Goal: Task Accomplishment & Management: Complete application form

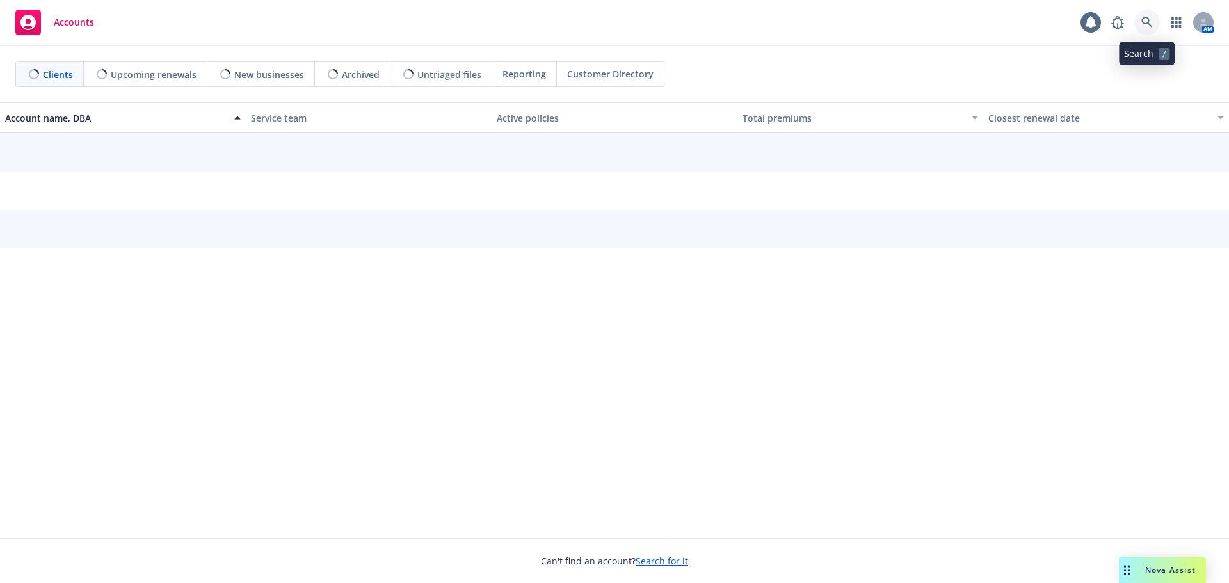
click at [1141, 25] on icon at bounding box center [1147, 23] width 12 height 12
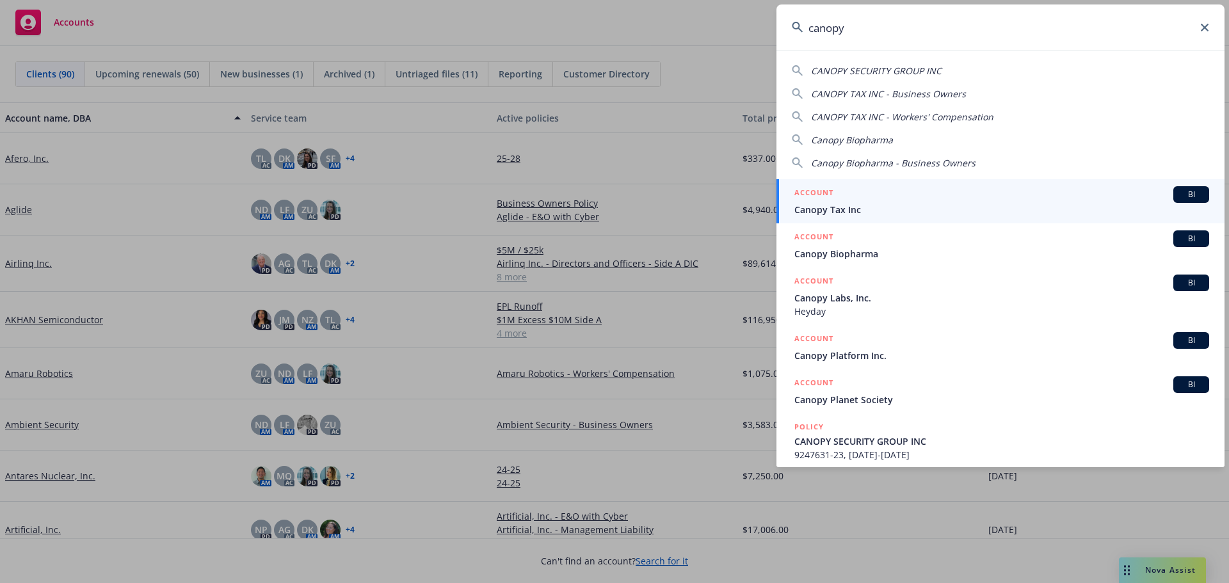
type input "canopy"
click at [863, 208] on span "Canopy Tax Inc" at bounding box center [1001, 209] width 415 height 13
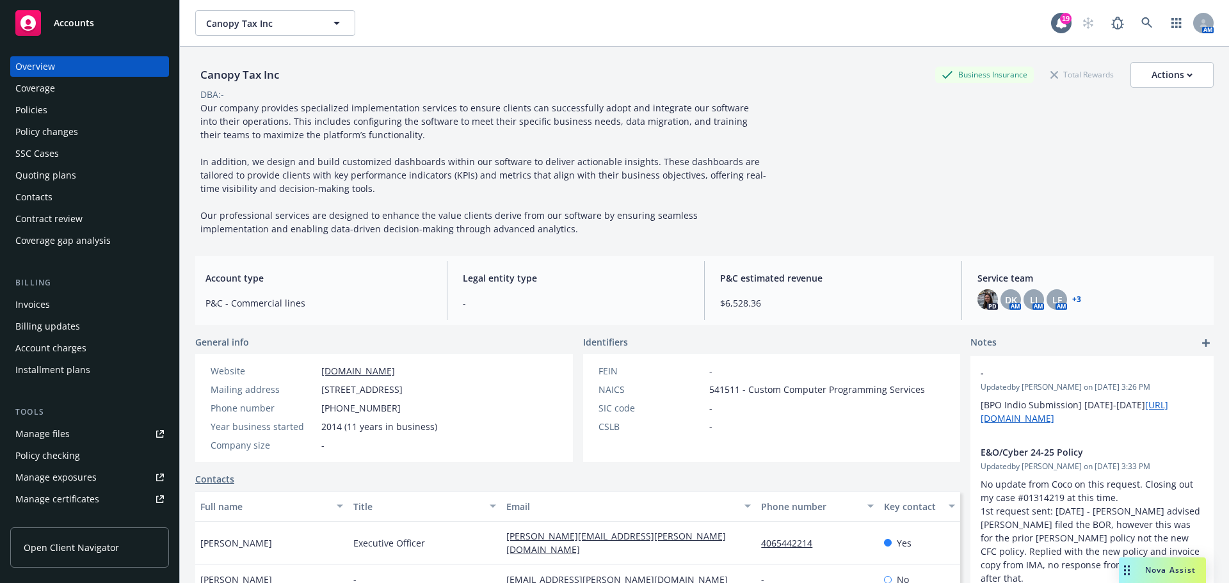
click at [39, 179] on div "Quoting plans" at bounding box center [45, 175] width 61 height 20
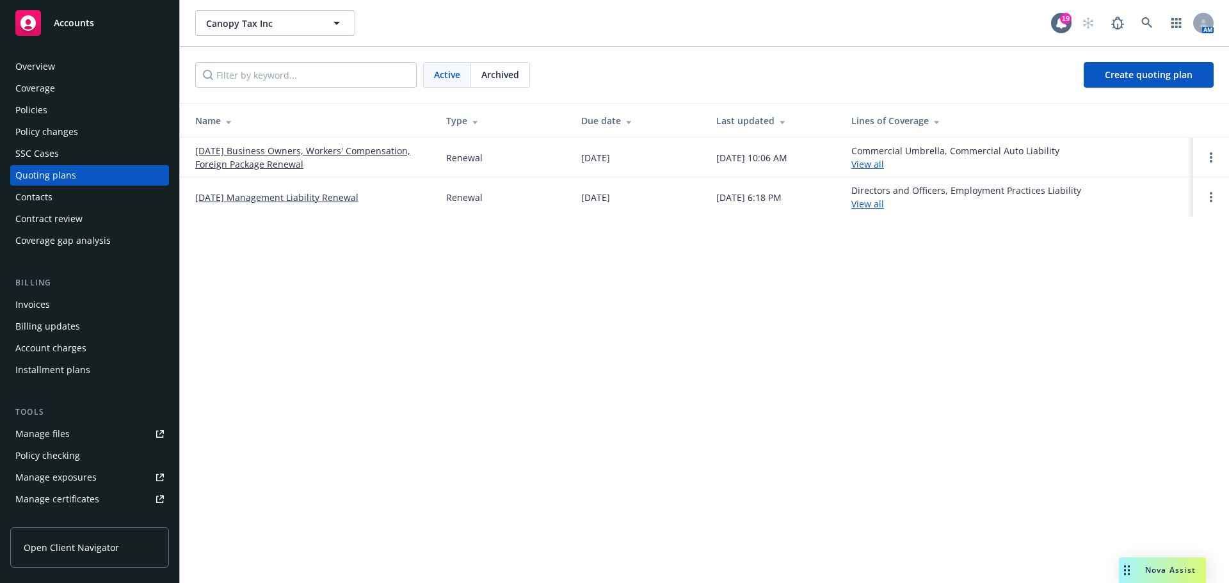
click at [269, 162] on link "09/20/25 Business Owners, Workers' Compensation, Foreign Package Renewal" at bounding box center [310, 157] width 230 height 27
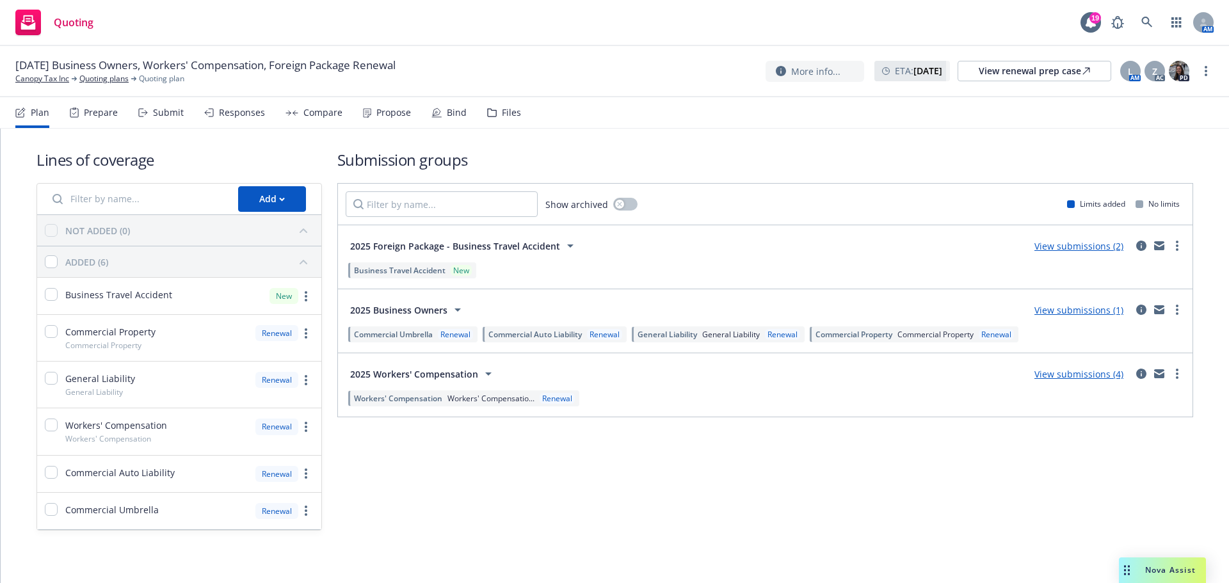
click at [171, 113] on div "Submit" at bounding box center [168, 113] width 31 height 10
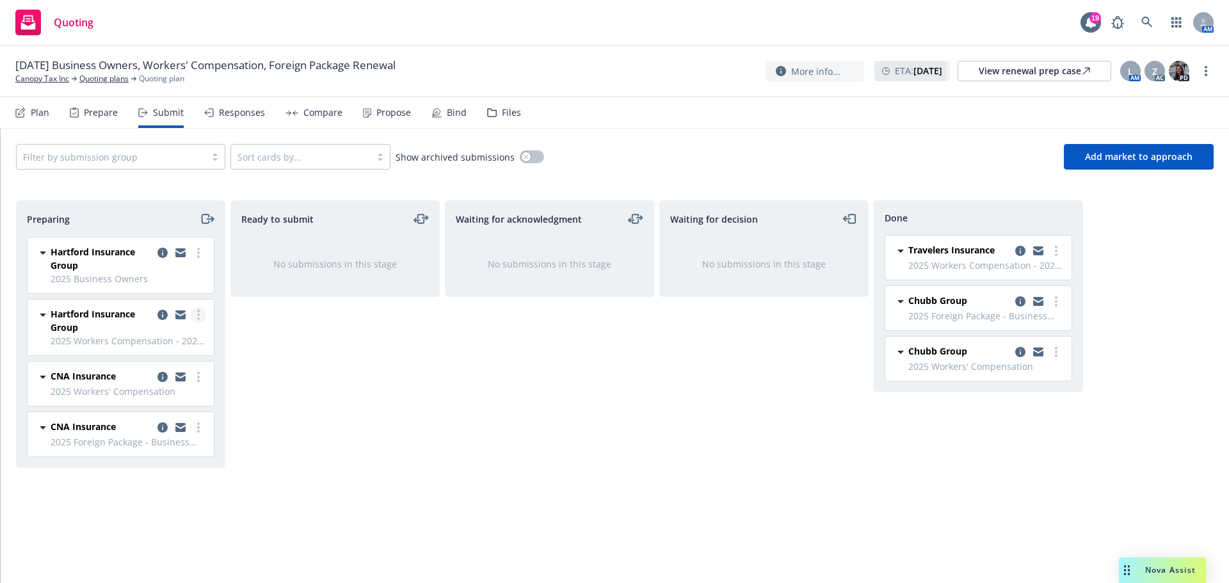
click at [196, 314] on link "more" at bounding box center [198, 314] width 15 height 15
click at [107, 420] on span "Add accepted decision" at bounding box center [141, 417] width 128 height 12
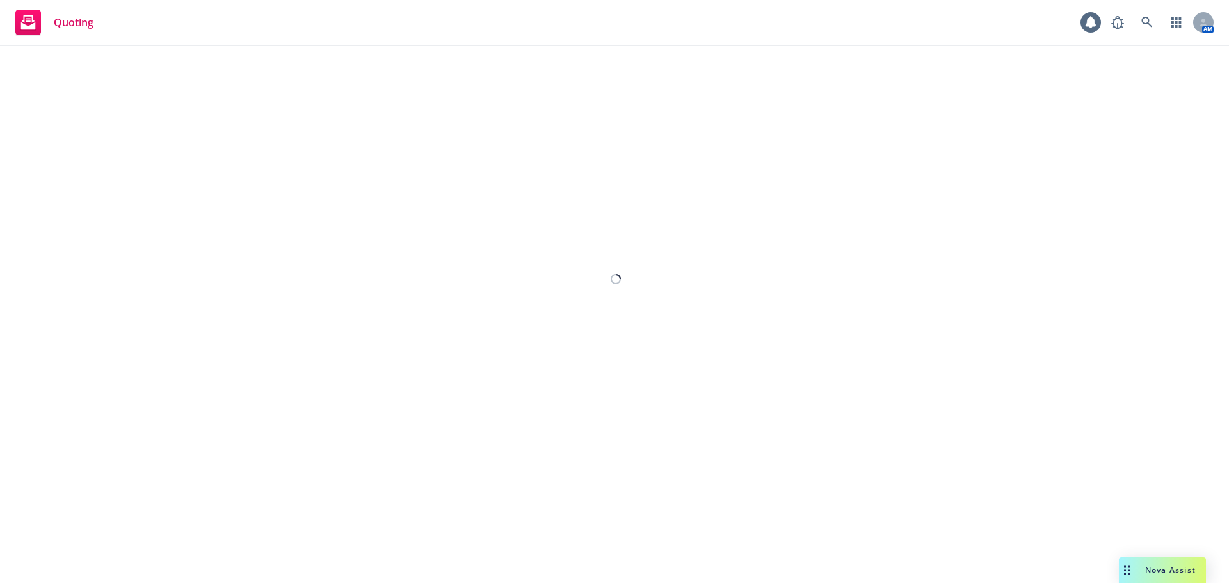
select select "12"
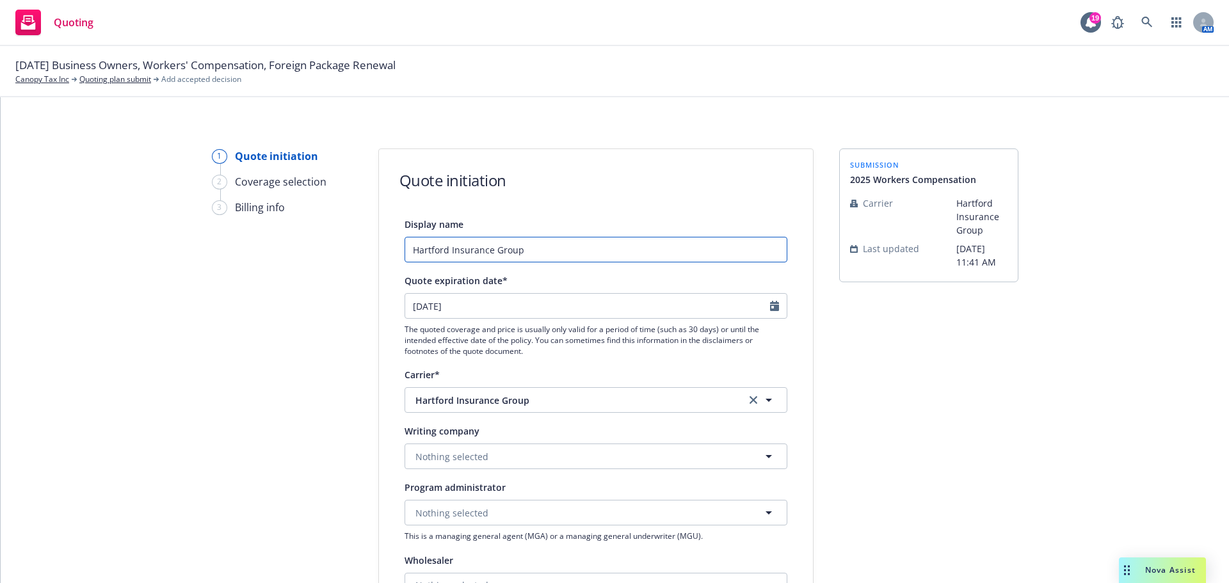
click at [406, 253] on input "Hartford Insurance Group" at bounding box center [595, 250] width 383 height 26
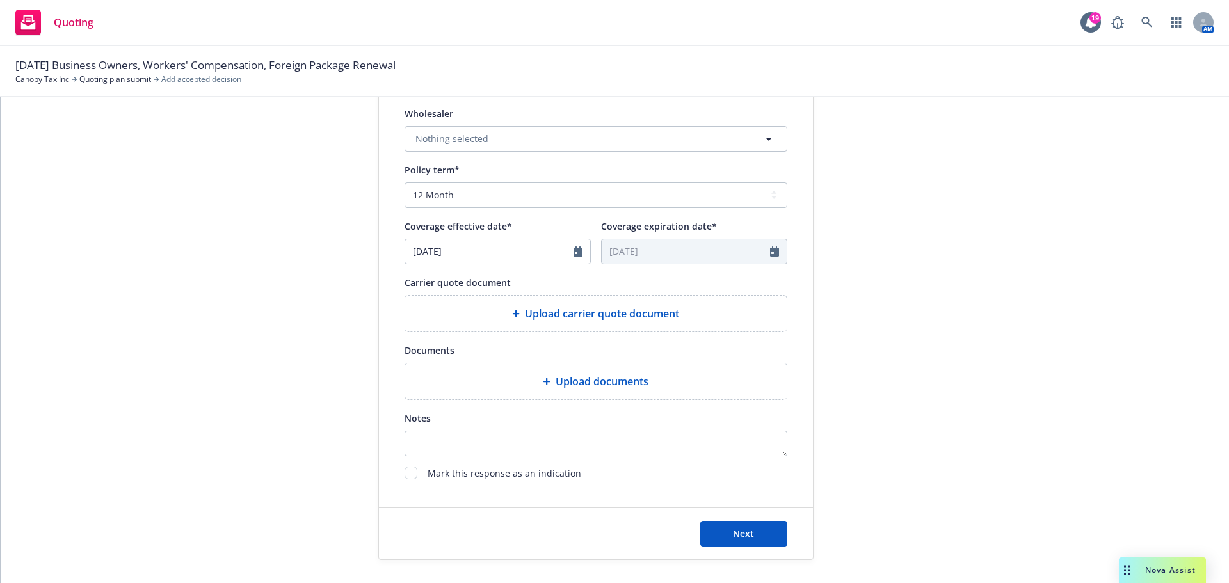
scroll to position [448, 0]
type input "9/20/2025 Workers Compensation Hartford Insurance Group"
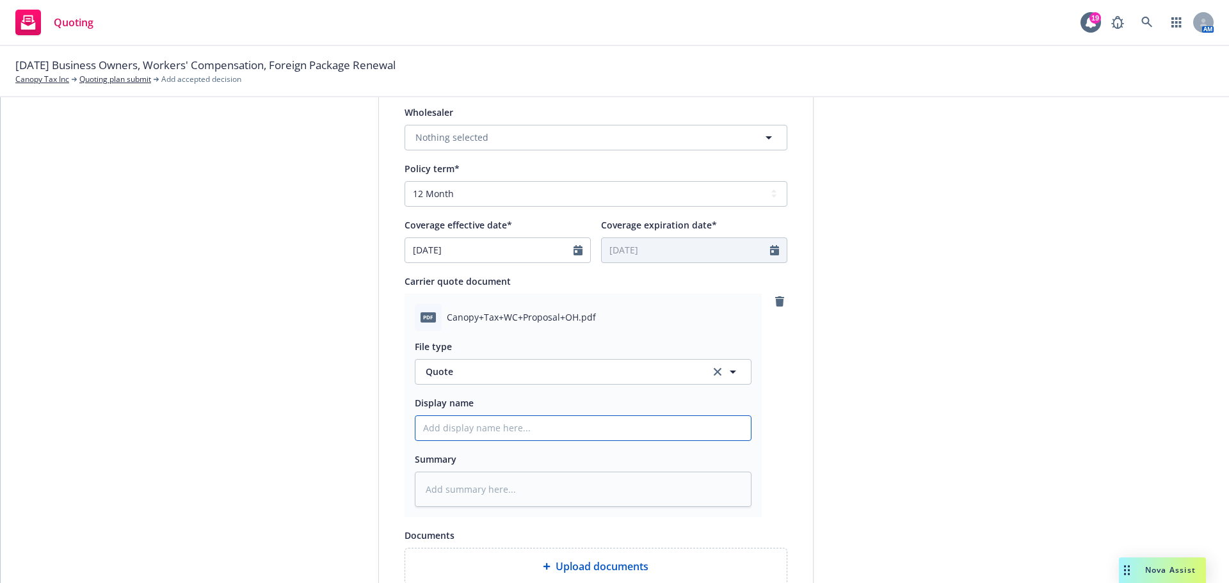
click at [449, 435] on input "Display name" at bounding box center [582, 428] width 335 height 24
type textarea "x"
type input "9"
type textarea "x"
type input "9/"
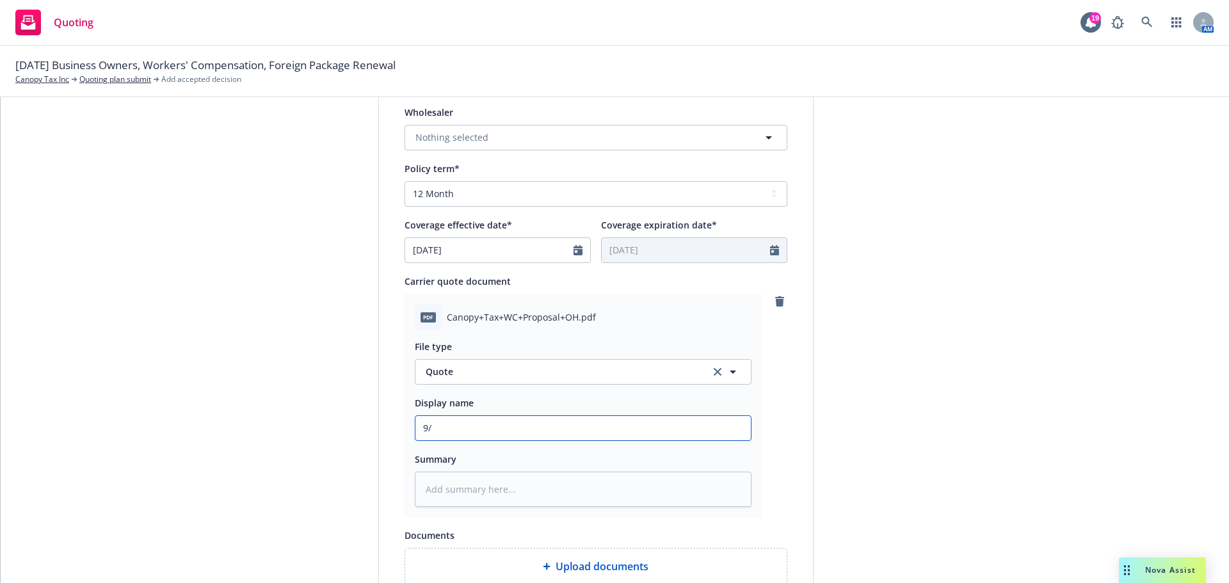
type textarea "x"
type input "9/2"
type textarea "x"
type input "9/20"
type textarea "x"
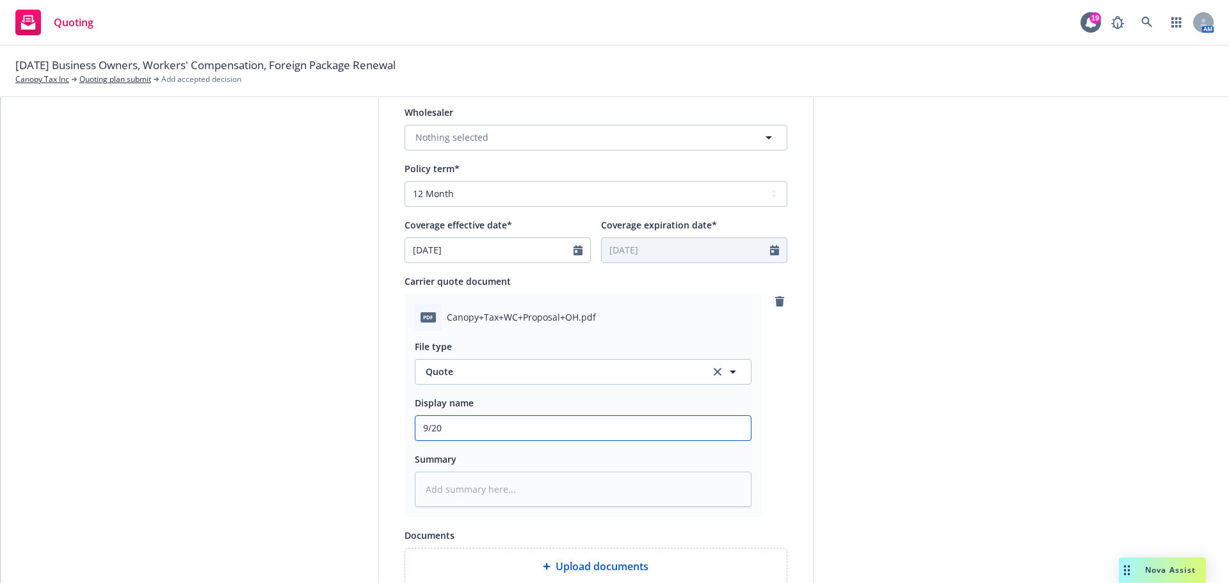
type input "9/20/"
type textarea "x"
type input "9/20/2"
type textarea "x"
type input "9/20/20"
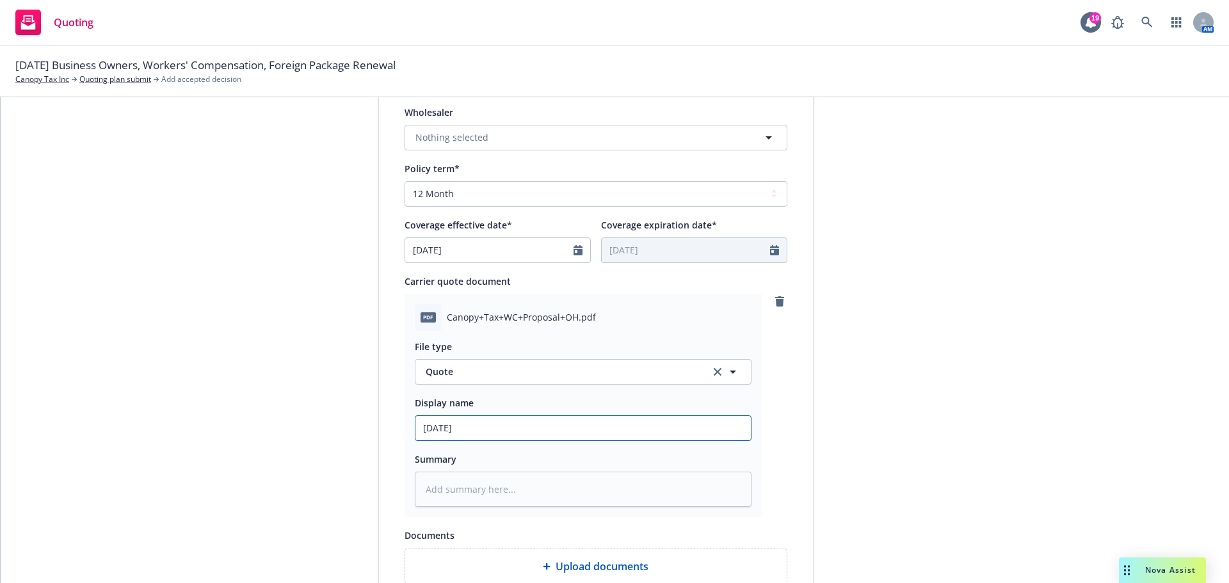
type textarea "x"
type input "9/20/202"
type textarea "x"
type input "9/20/2025"
type textarea "x"
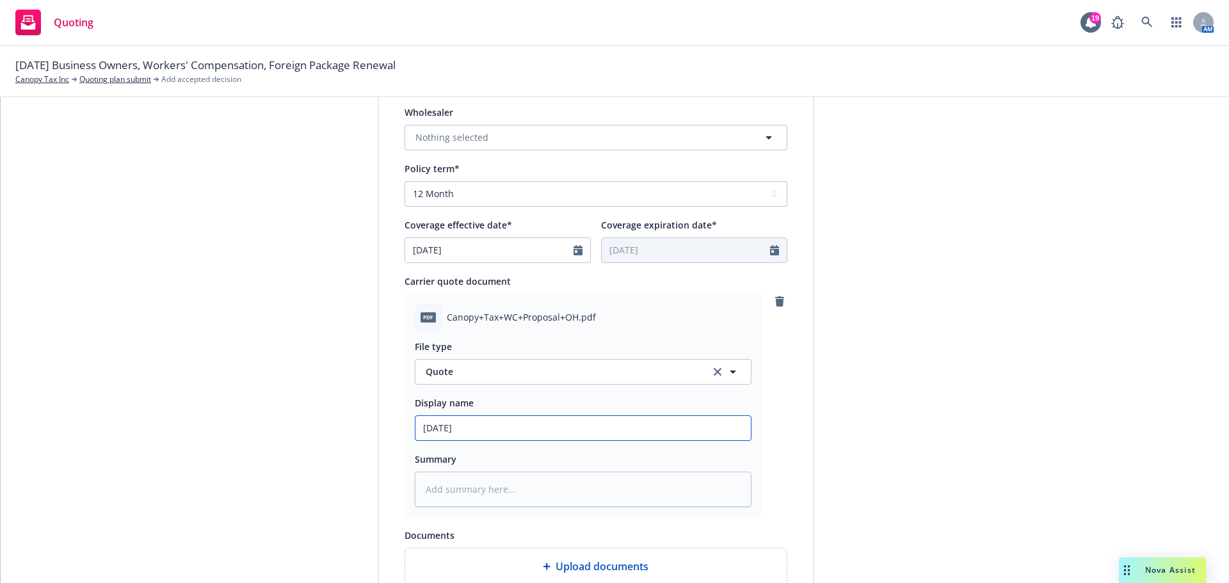
type input "9/20/2025"
type textarea "x"
type input "9/20/2025 W"
type textarea "x"
type input "9/20/2025 Wo"
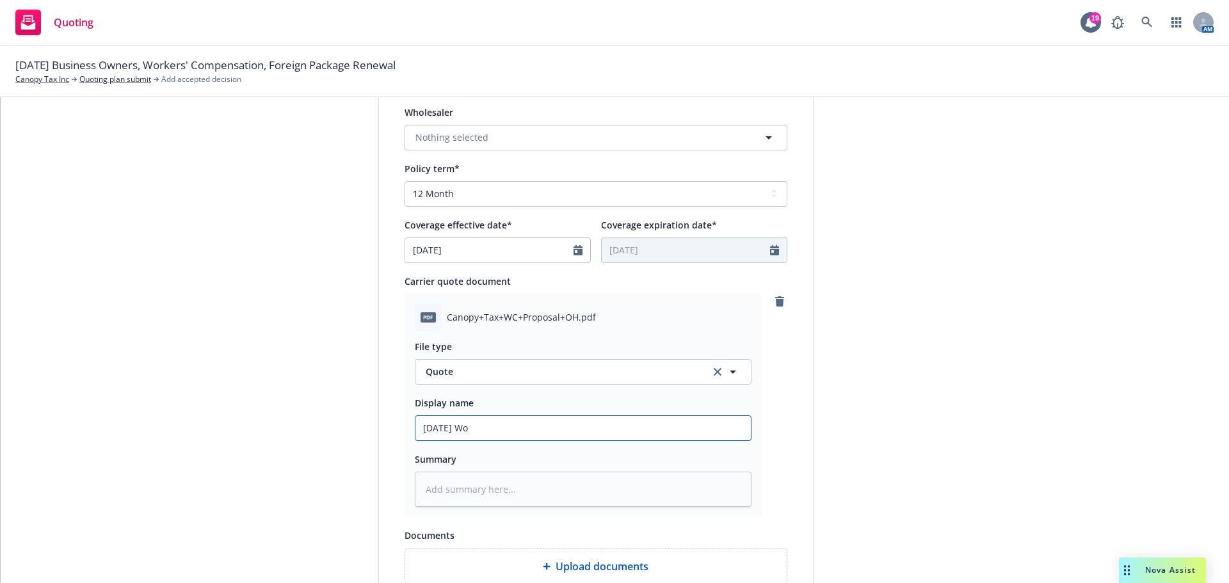
type textarea "x"
type input "9/20/2025 Wor"
type textarea "x"
type input "9/20/2025 Worke"
type textarea "x"
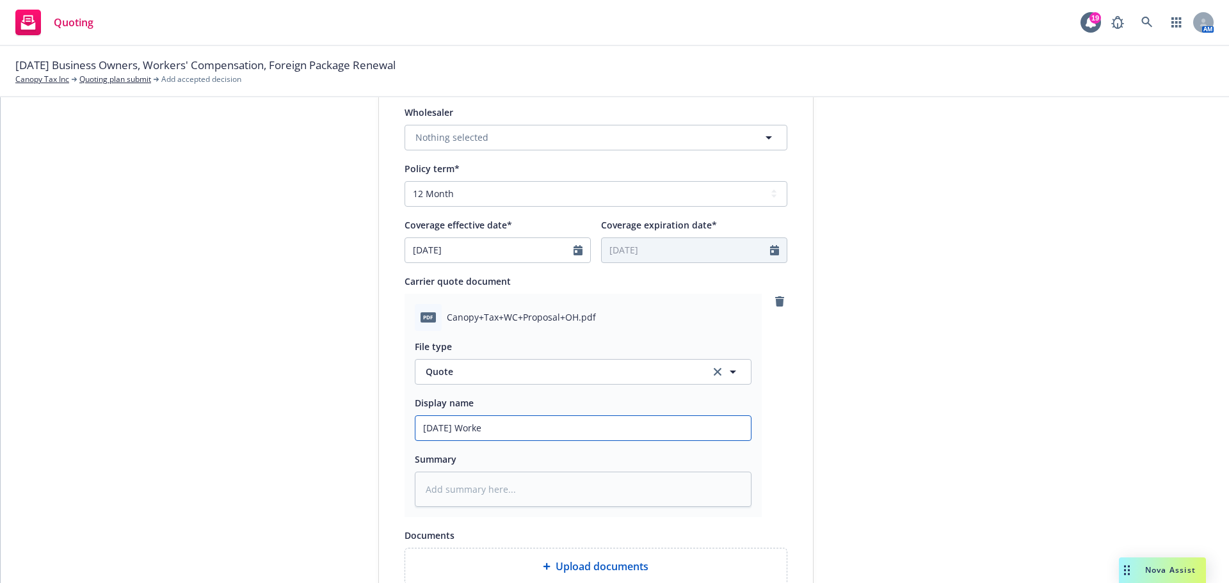
type input "9/20/2025 Worker"
type textarea "x"
type input "9/20/2025 Workers"
type textarea "x"
type input "9/20/2025 Workers"
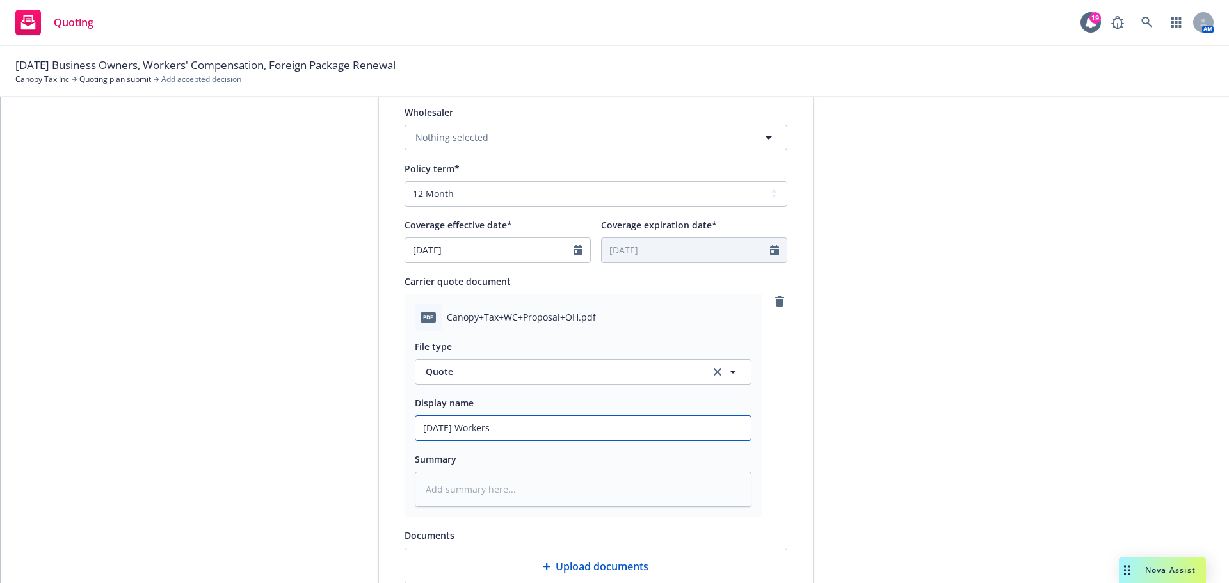
type textarea "x"
type input "9/20/2025 Workers C"
type textarea "x"
type input "9/20/2025 Workers Co"
type textarea "x"
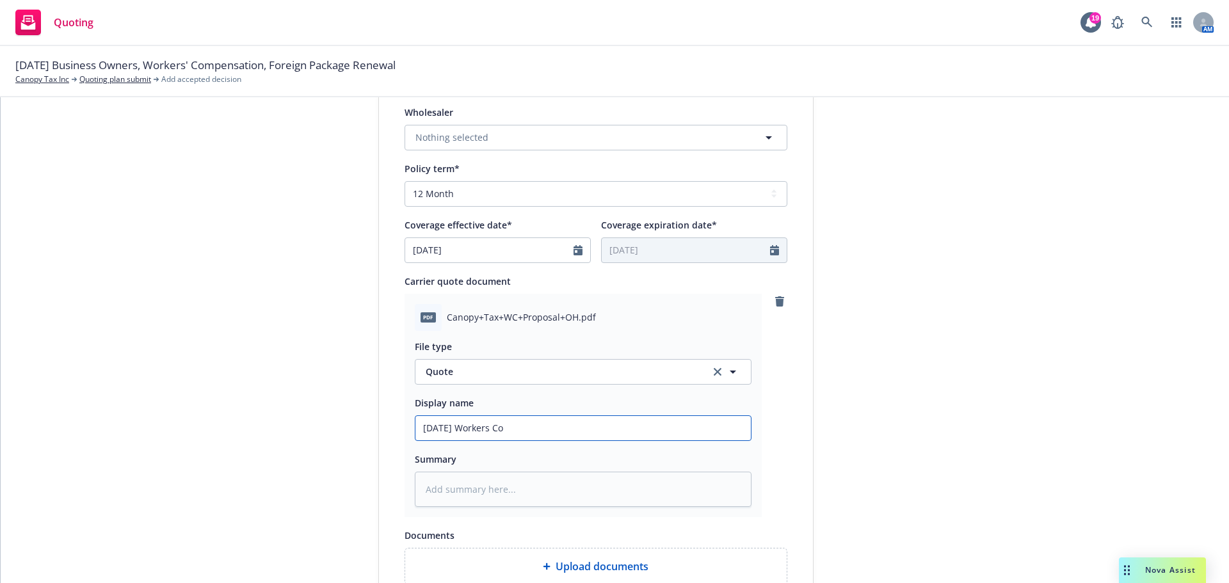
type input "9/20/2025 Workers Com"
type textarea "x"
type input "9/20/2025 Workers Comp"
type textarea "x"
type input "9/20/2025 Workers Compe"
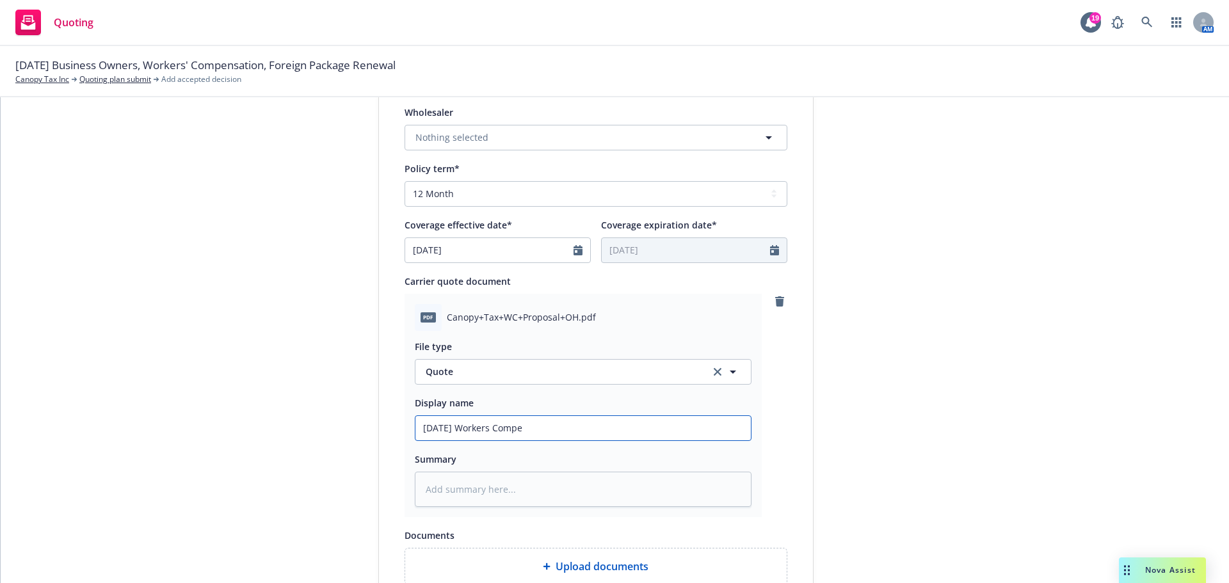
type textarea "x"
type input "9/20/2025 Workers Compen"
type textarea "x"
type input "9/20/2025 Workers Compens"
type textarea "x"
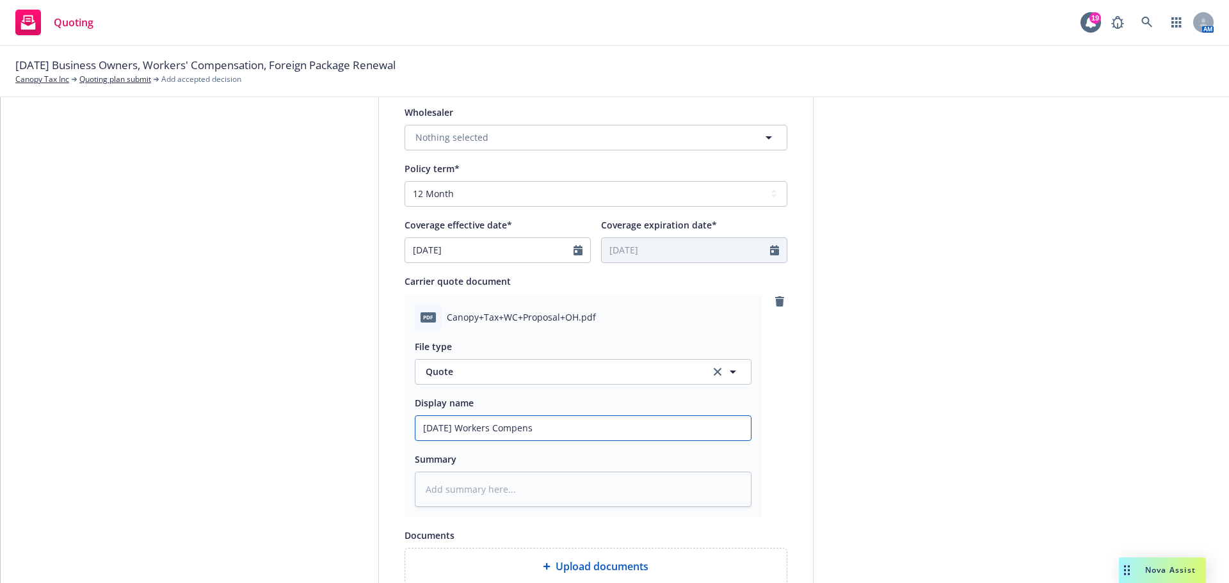
type input "9/20/2025 Workers Compensa"
type textarea "x"
type input "9/20/2025 Workers Compensat"
type textarea "x"
type input "9/20/2025 Workers Compensati"
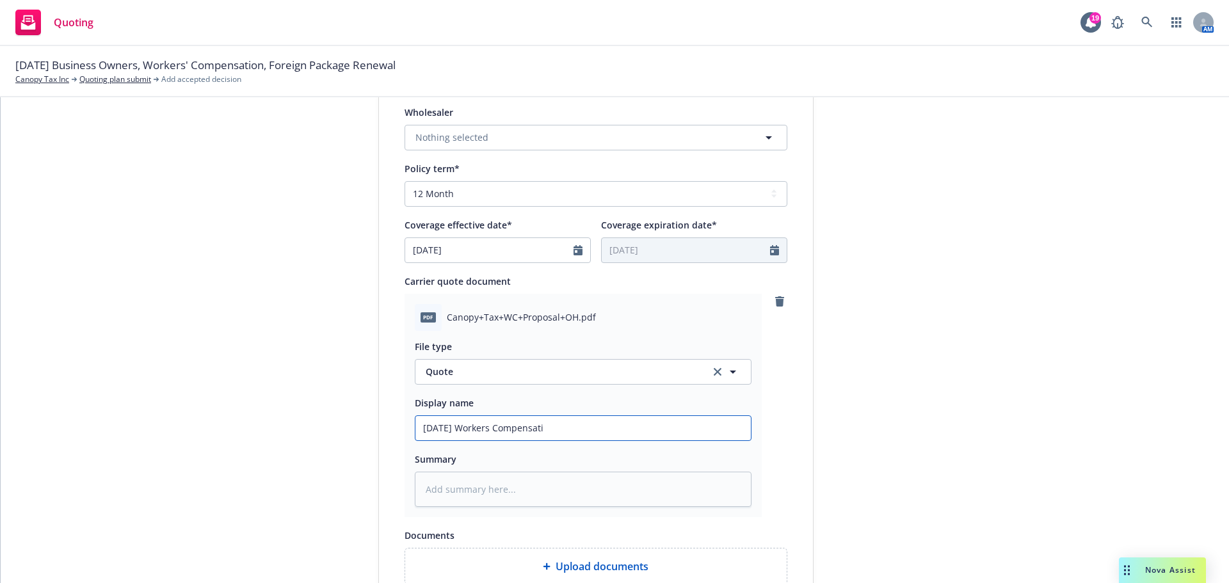
type textarea "x"
type input "9/20/2025 Workers Compensatio"
type textarea "x"
type input "9/20/2025 Workers Compensation"
type textarea "x"
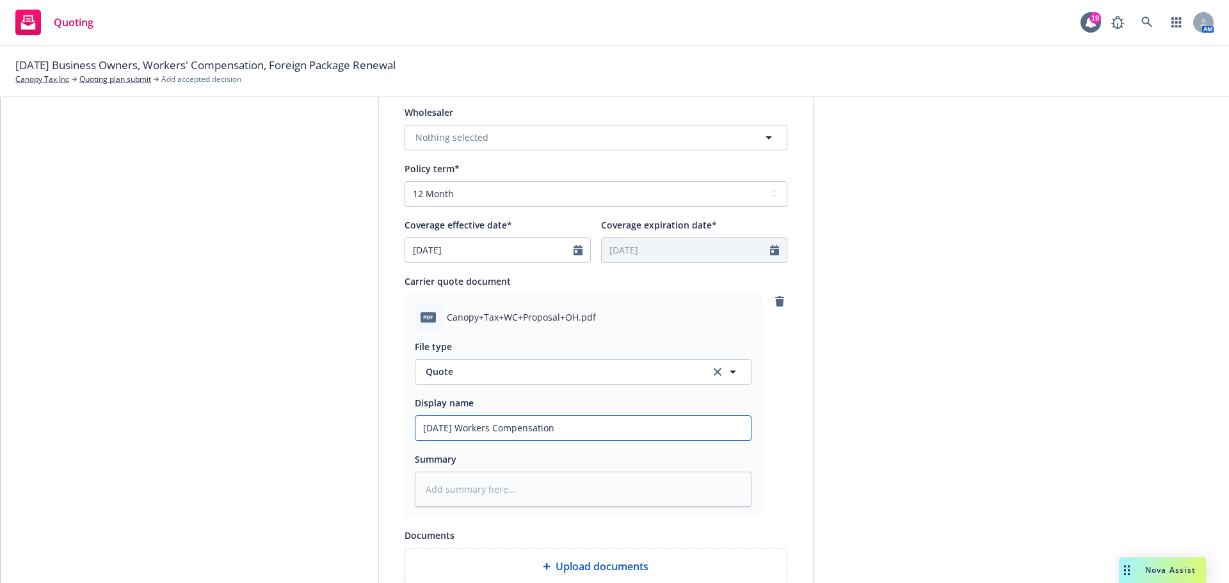
type input "9/20/2025 Workers Compensation"
type textarea "x"
type input "9/20/2025 Workers Compensation Q"
type textarea "x"
type input "9/20/2025 Workers Compensation Qu"
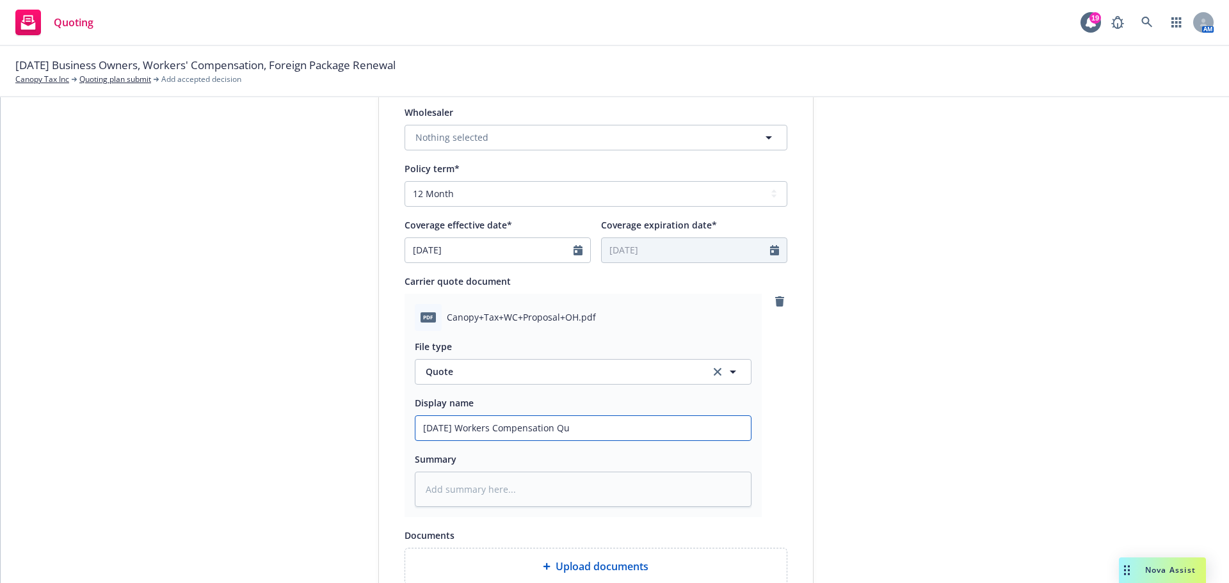
type textarea "x"
type input "9/20/2025 Workers Compensation Quo"
type textarea "x"
type input "9/20/2025 Workers Compensation Quot"
type textarea "x"
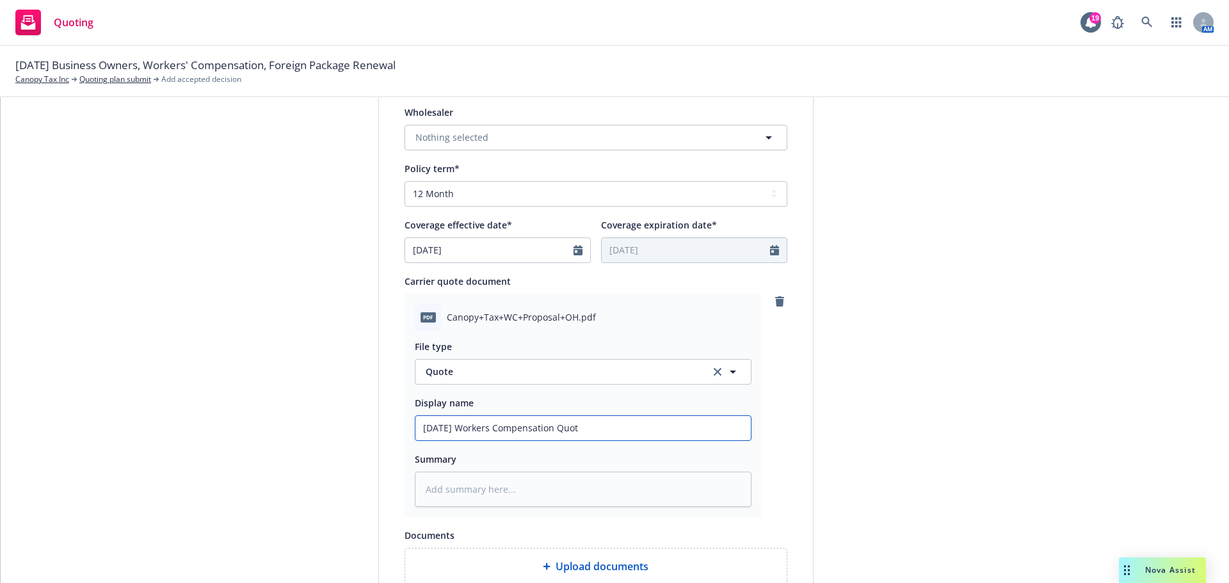
type input "9/20/2025 Workers Compensation Quote"
type textarea "x"
type input "9/20/2025 Workers Compensation Quote:"
type textarea "x"
type input "9/20/2025 Workers Compensation Quote:"
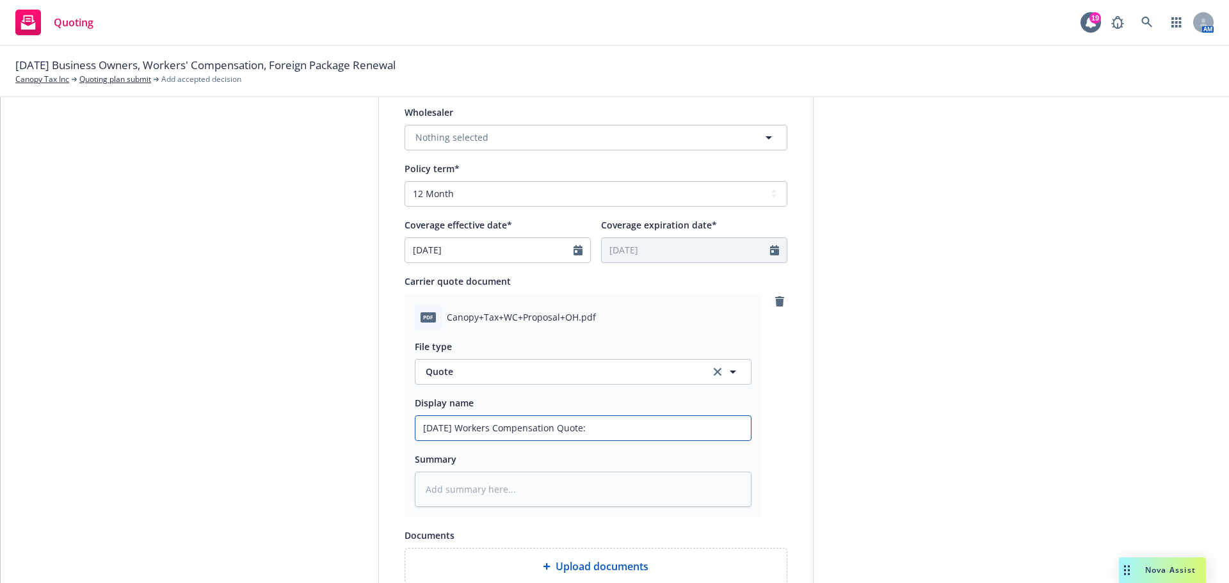
type textarea "x"
type input "9/20/2025 Workers Compensation Quote: $"
type textarea "x"
type input "9/20/2025 Workers Compensation Quote: $1"
type textarea "x"
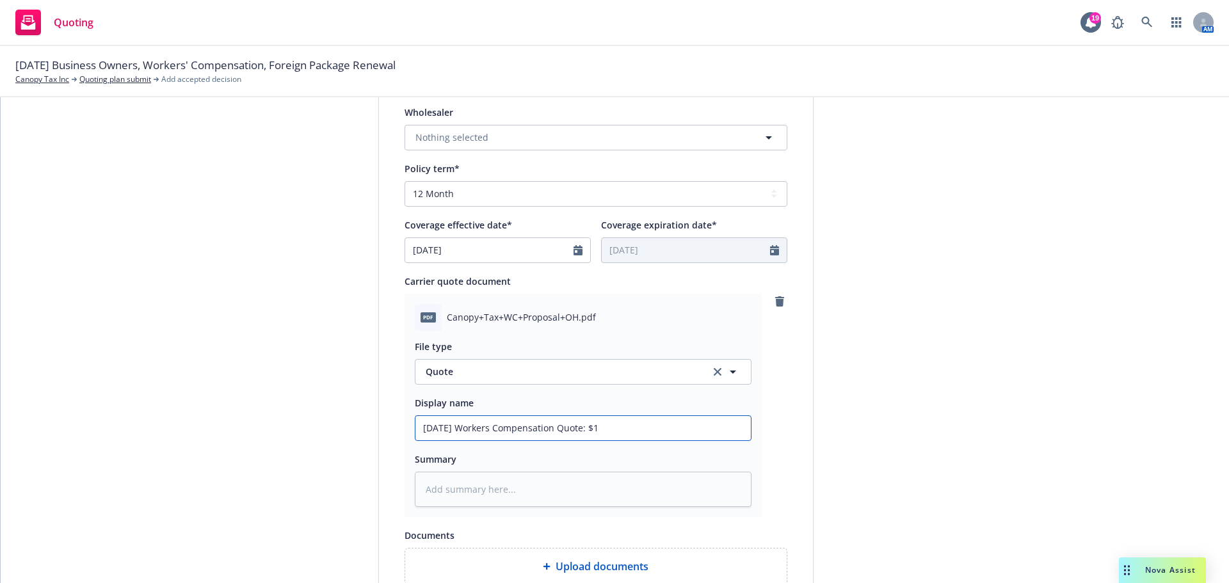
type input "9/20/2025 Workers Compensation Quote: $12"
type textarea "x"
type input "9/20/2025 Workers Compensation Quote: $12,"
type textarea "x"
type input "9/20/2025 Workers Compensation Quote: $12,8"
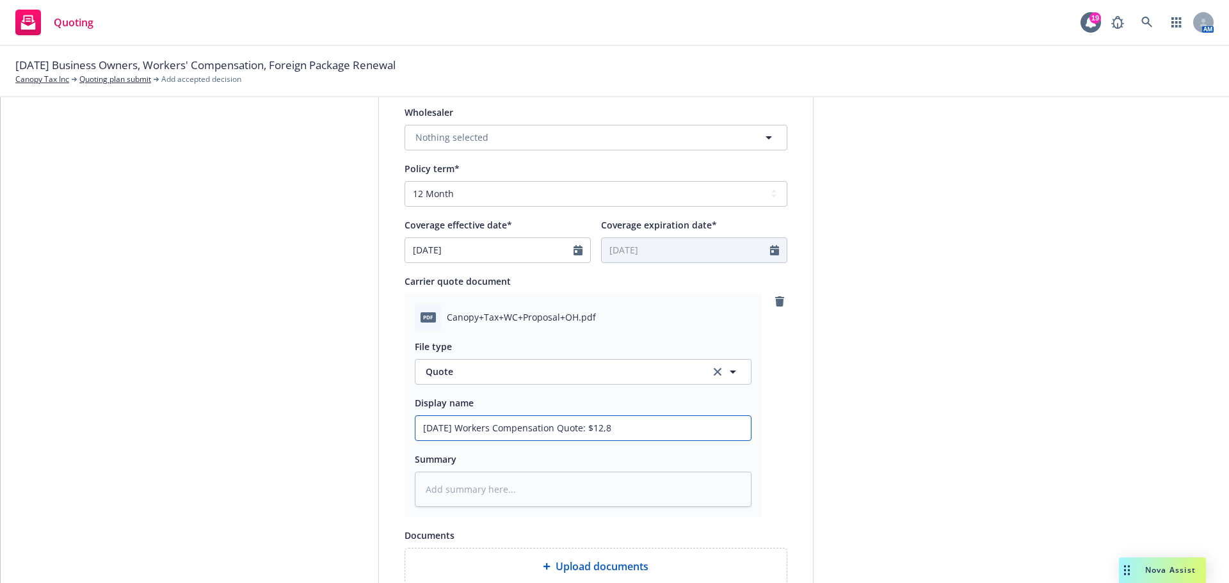
type textarea "x"
type input "9/20/2025 Workers Compensation Quote: $12,85"
type textarea "x"
type input "9/20/2025 Workers Compensation Quote: $12,857"
type textarea "x"
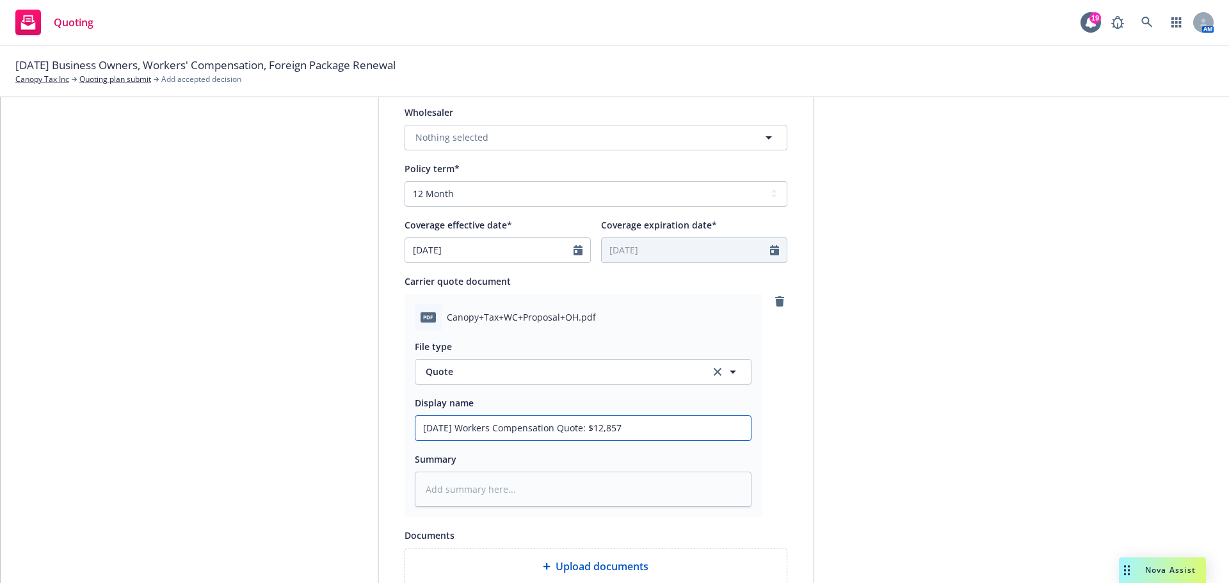
type input "9/20/2025 Workers Compensation Quote: $12,857"
type textarea "x"
type input "9/20/2025 Workers Compensation Quote: $12,857 H"
type textarea "x"
type input "9/20/2025 Workers Compensation Quote: $12,857 Ha"
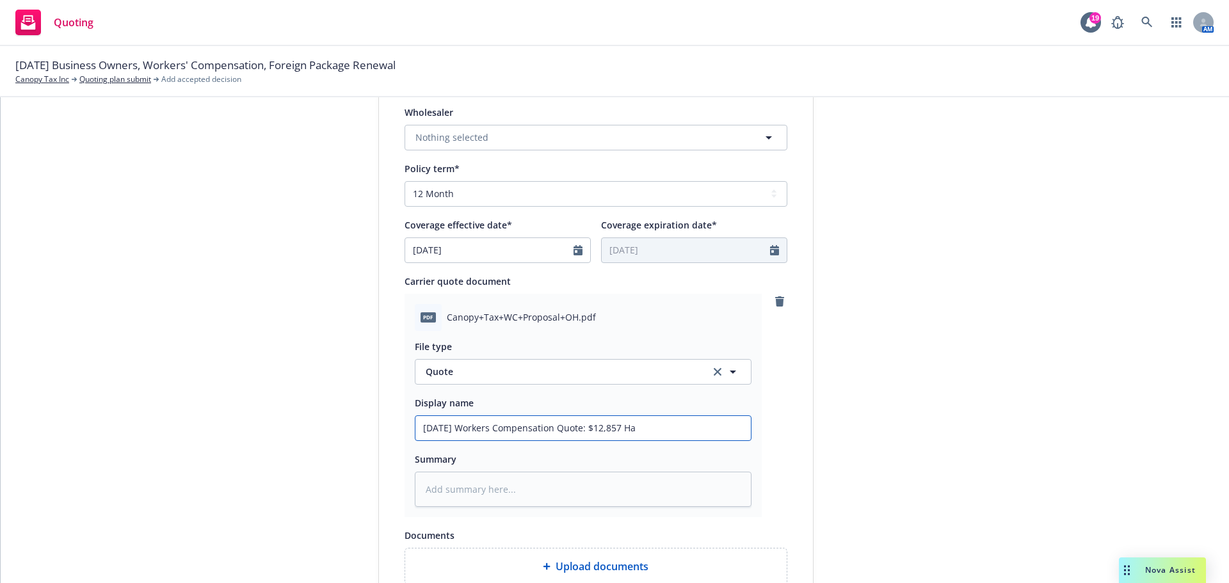
type textarea "x"
type input "9/20/2025 Workers Compensation Quote: $12,857 Har"
type textarea "x"
type input "9/20/2025 Workers Compensation Quote: $12,857 Hart"
type textarea "x"
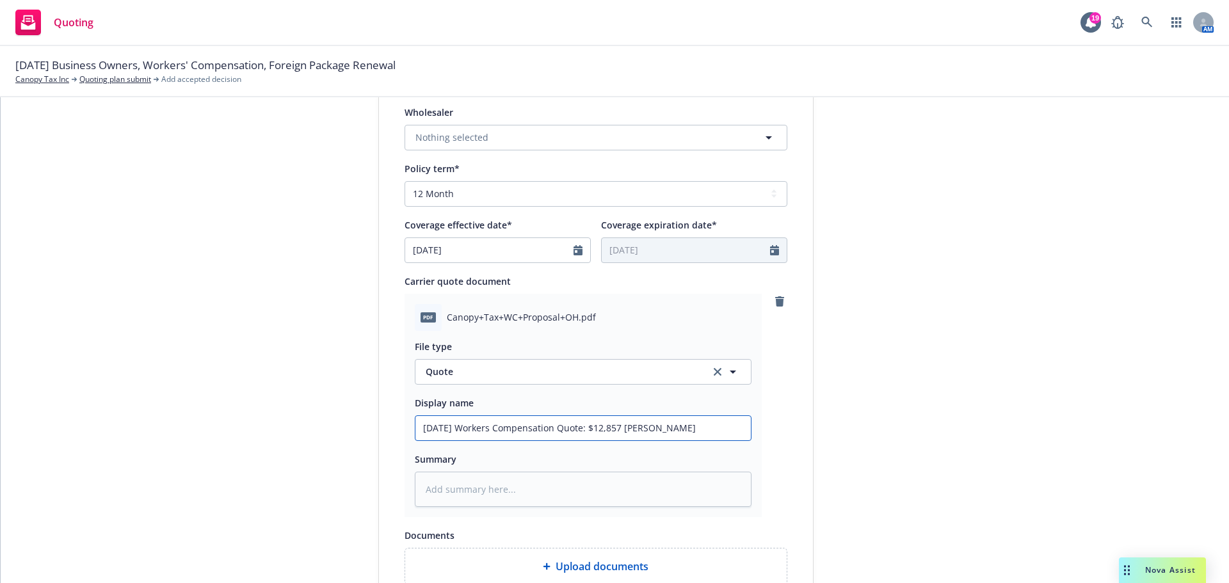
type input "9/20/2025 Workers Compensation Quote: $12,857 Hartf"
type textarea "x"
type input "9/20/2025 Workers Compensation Quote: $12,857 Hartfo"
type textarea "x"
type input "9/20/2025 Workers Compensation Quote: $12,857 Hartfor"
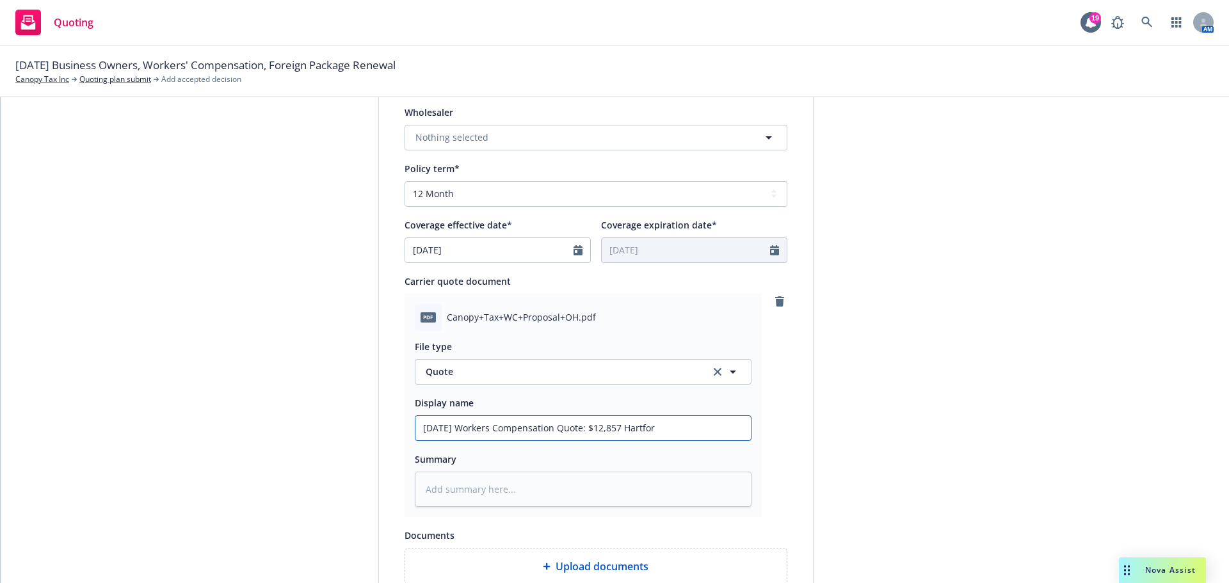
type textarea "x"
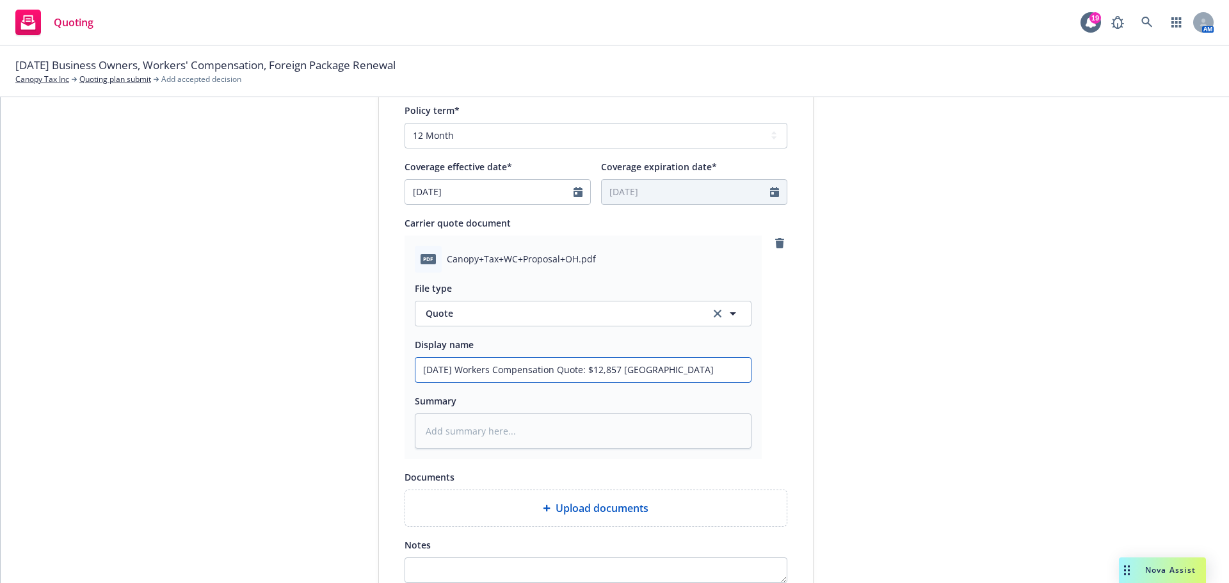
scroll to position [661, 0]
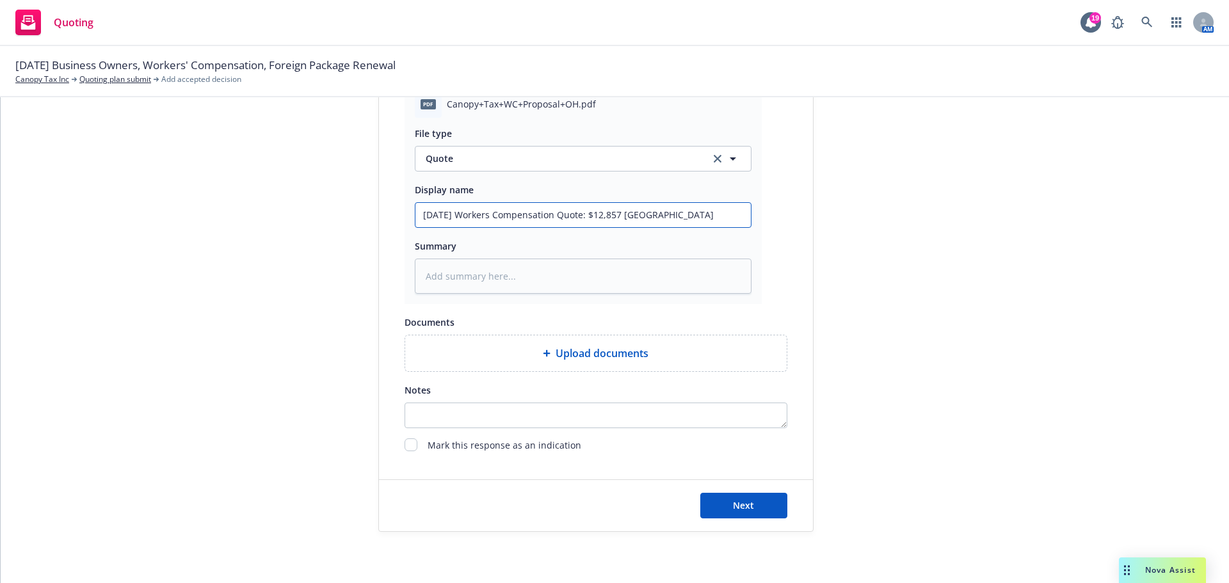
type input "9/20/2025 Workers Compensation Quote: $12,857 Hartford"
type textarea "x"
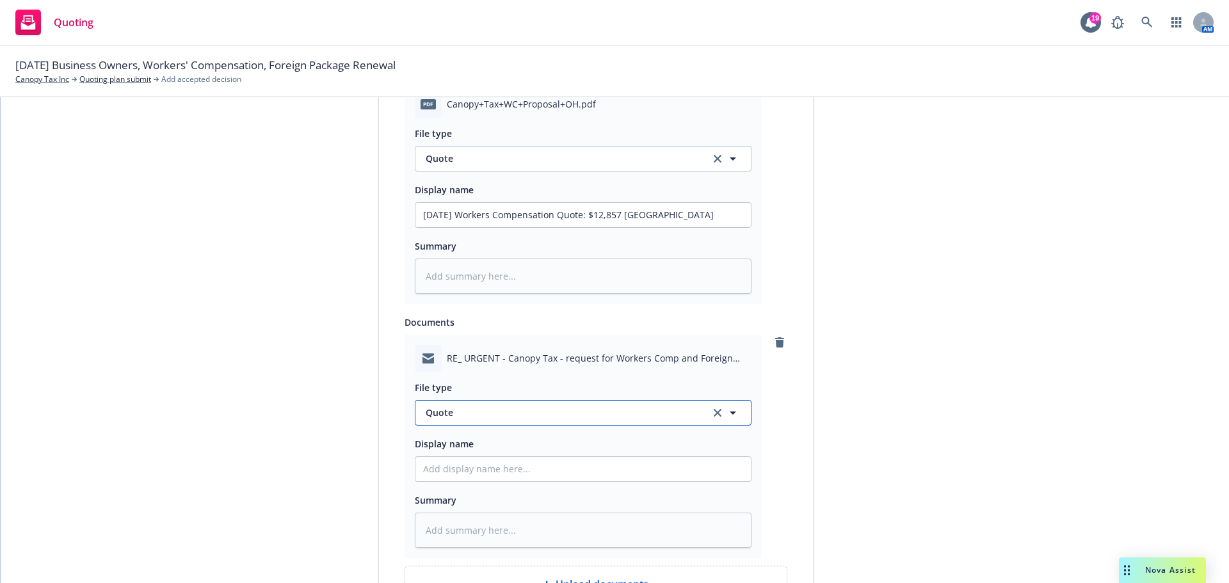
click at [451, 413] on span "Quote" at bounding box center [560, 412] width 269 height 13
type input "quote"
drag, startPoint x: 472, startPoint y: 478, endPoint x: 475, endPoint y: 487, distance: 9.7
click at [472, 479] on span "Quote received" at bounding box center [461, 481] width 67 height 13
drag, startPoint x: 587, startPoint y: 212, endPoint x: 224, endPoint y: 222, distance: 363.6
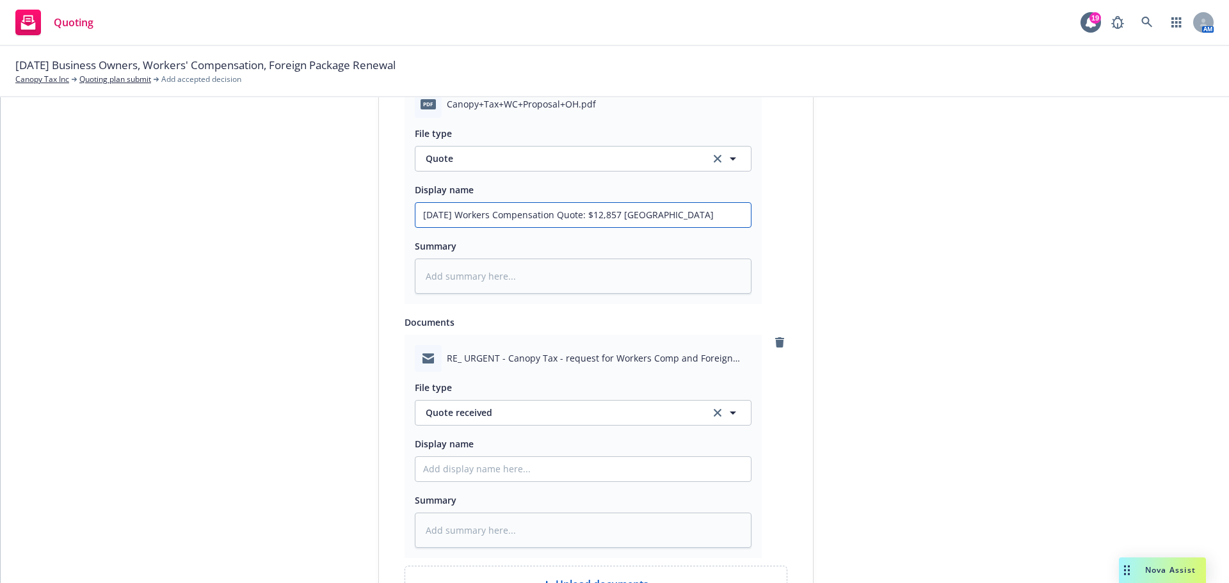
click at [224, 221] on div "1 Quote initiation 2 Coverage selection 3 Billing info Quote initiation Display…" at bounding box center [614, 124] width 1197 height 1275
click at [430, 466] on input "Display name" at bounding box center [582, 469] width 335 height 24
paste input "9/20/2025 Workers Compensation Quote"
type textarea "x"
type input "9/20/2025 Workers Compensation Quote"
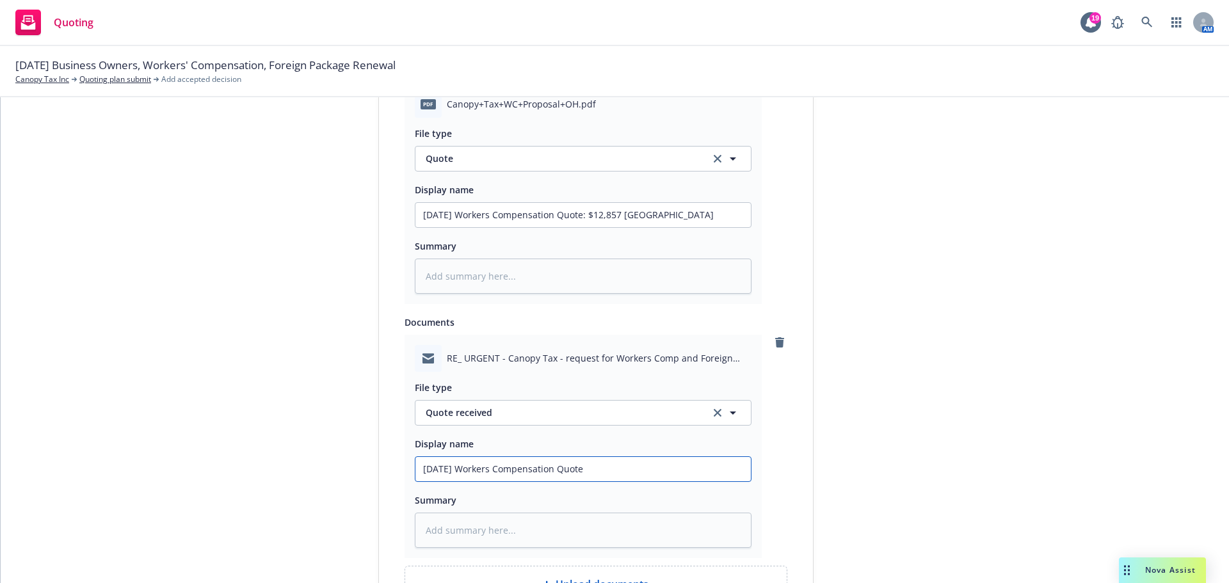
type textarea "x"
type input "9/20/2025 Workers Compensation Quote"
type textarea "x"
type input "9/20/2025 Workers Compensation Quote R"
type textarea "x"
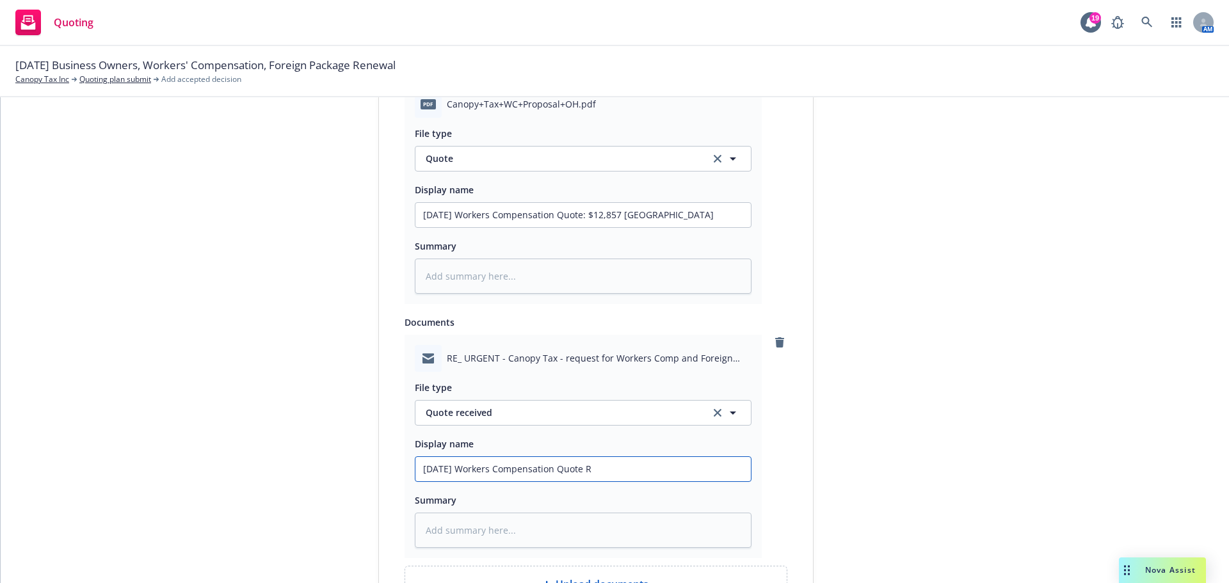
type input "9/20/2025 Workers Compensation Quote Re"
type textarea "x"
type input "9/20/2025 Workers Compensation Quote Rec"
type textarea "x"
type input "9/20/2025 Workers Compensation Quote Rece"
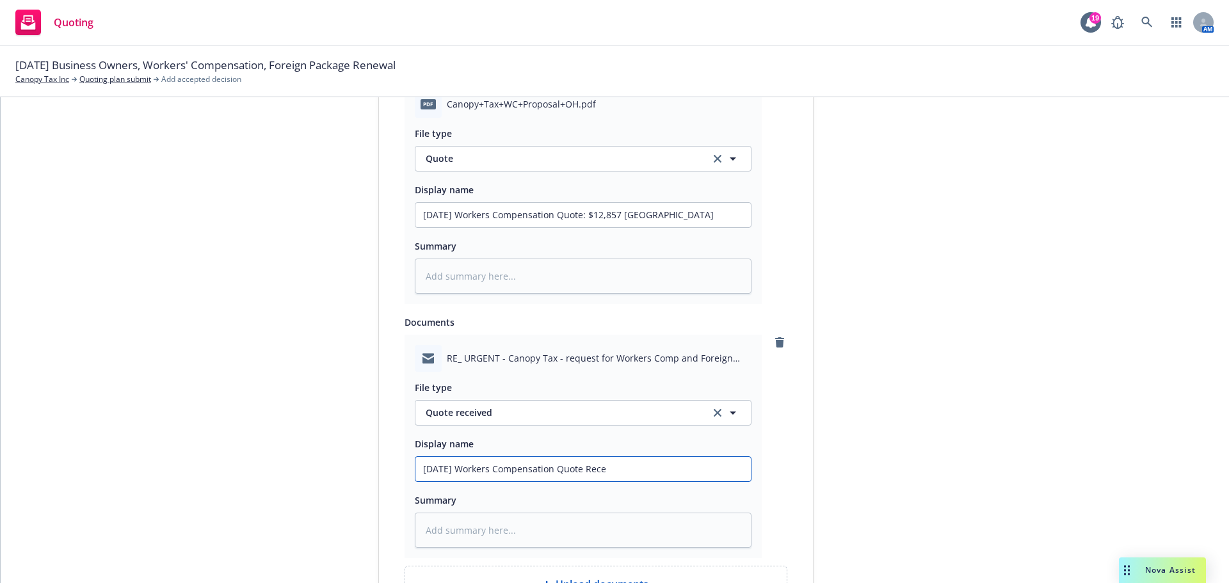
type textarea "x"
type input "9/20/2025 Workers Compensation Quote Recei"
type textarea "x"
type input "9/20/2025 Workers Compensation Quote Receiv"
type textarea "x"
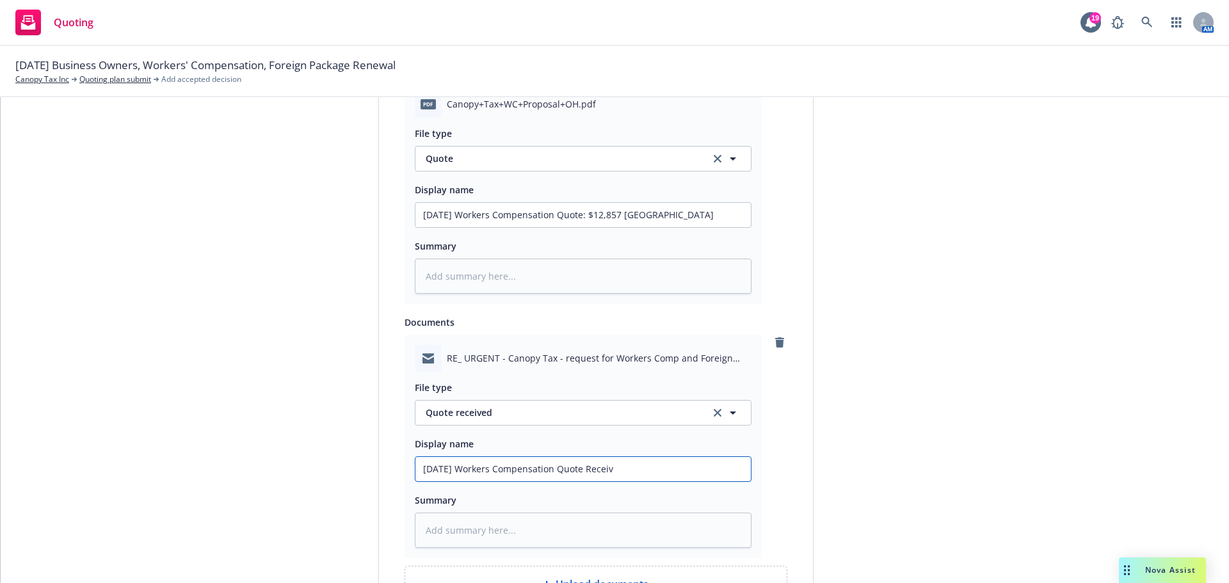
type input "9/20/2025 Workers Compensation Quote Receive"
type textarea "x"
type input "9/20/2025 Workers Compensation Quote Received"
type textarea "x"
type input "9/20/2025 Workers Compensation Quote Received"
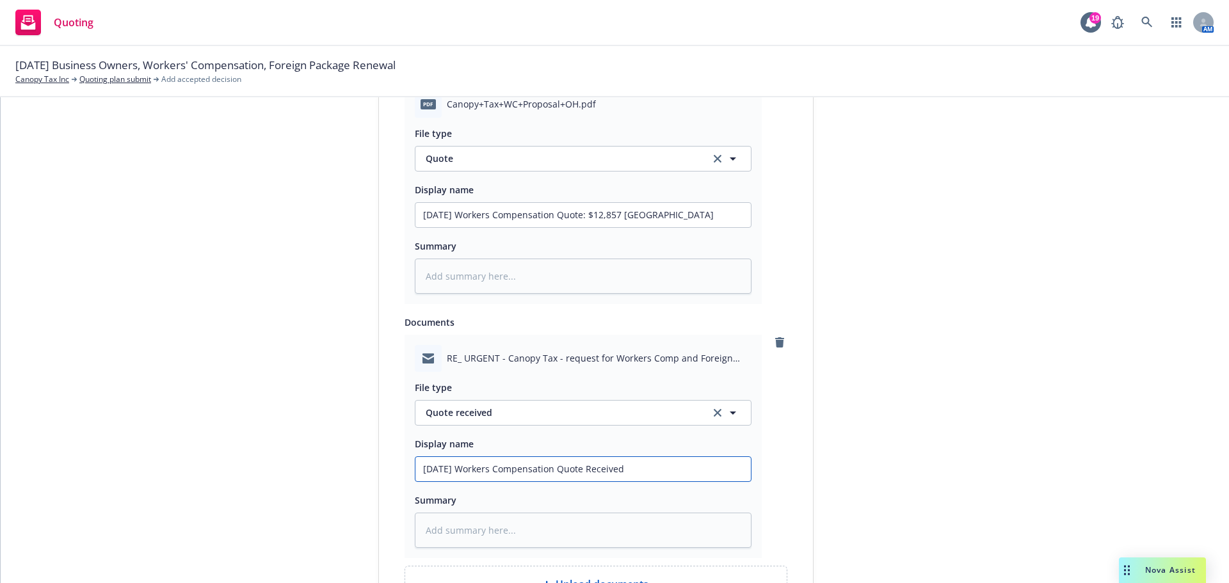
type textarea "x"
type input "9/20/2025 Workers Compensation Quote Received H"
type textarea "x"
type input "9/20/2025 Workers Compensation Quote Received Ha"
type textarea "x"
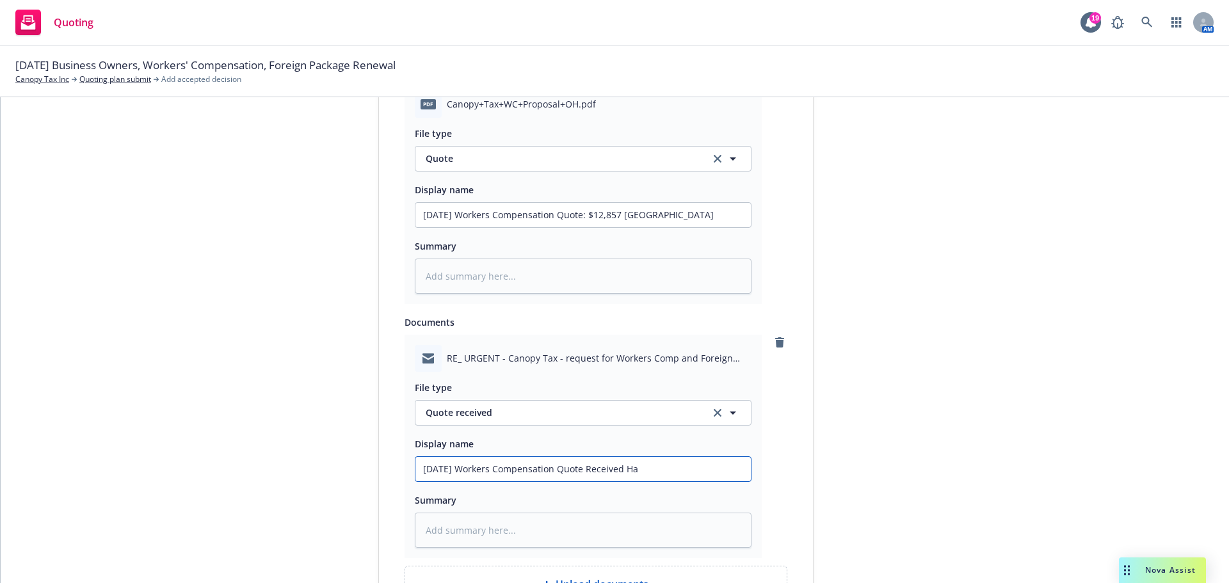
type input "9/20/2025 Workers Compensation Quote Received Har"
type textarea "x"
type input "9/20/2025 Workers Compensation Quote Received Hart"
type textarea "x"
type input "9/20/2025 Workers Compensation Quote Received Hartf"
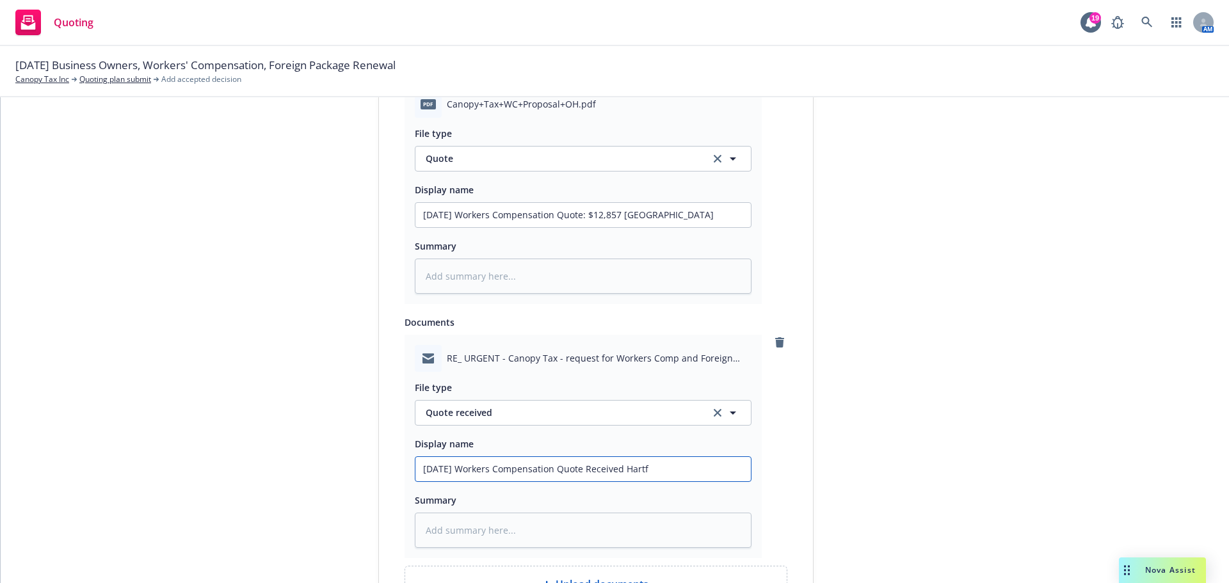
type textarea "x"
type input "9/20/2025 Workers Compensation Quote Received Hartfo"
type textarea "x"
type input "9/20/2025 Workers Compensation Quote Received Hartfor"
type textarea "x"
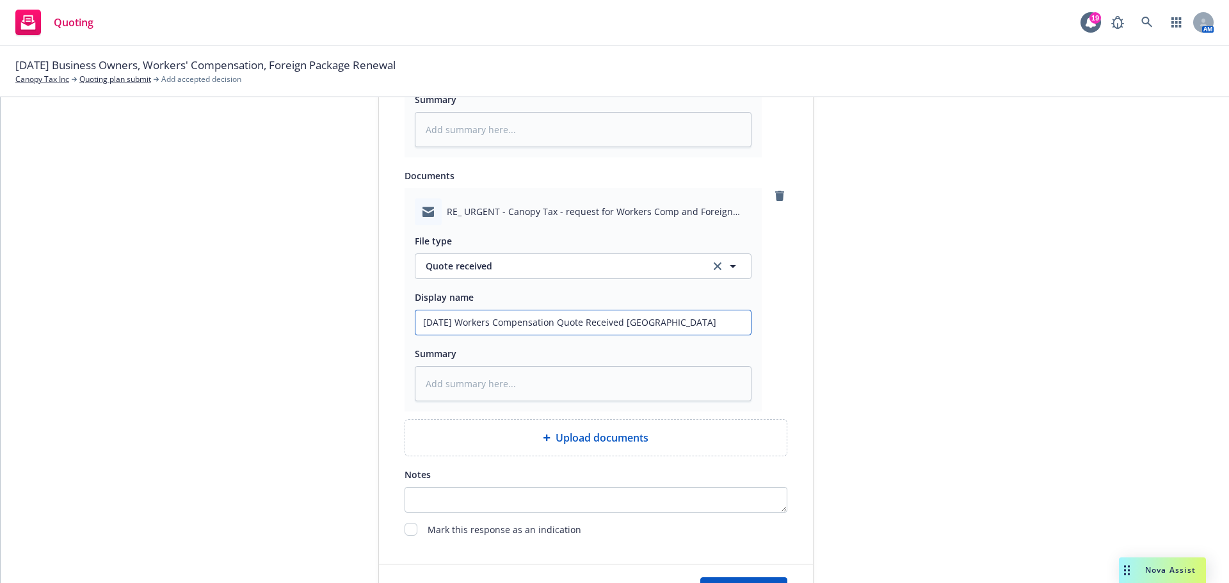
scroll to position [892, 0]
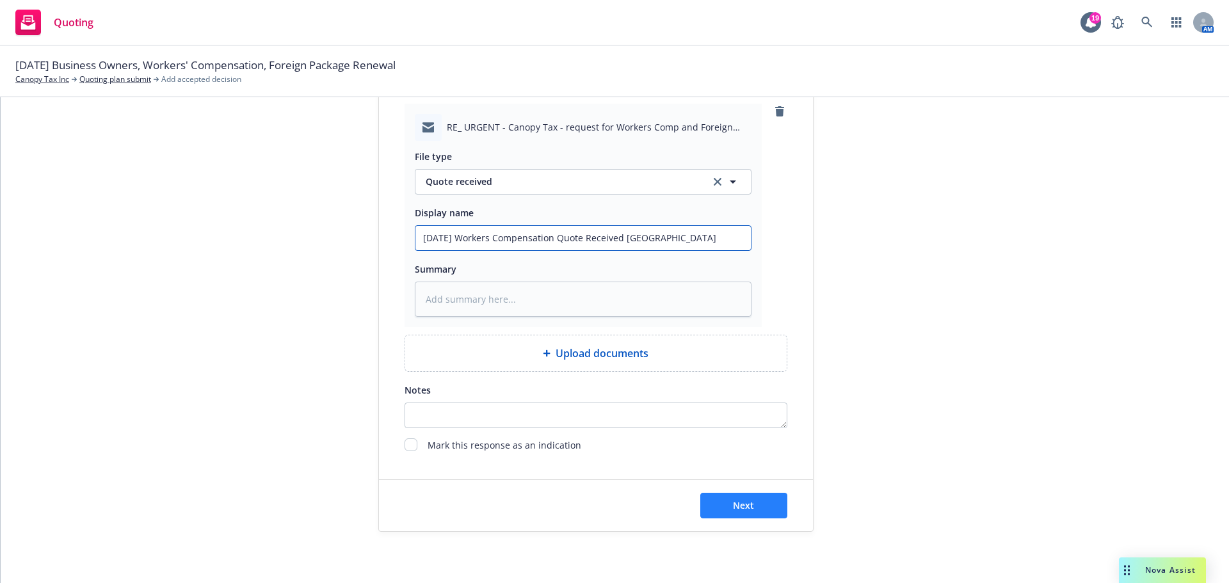
type input "9/20/2025 Workers Compensation Quote Received Hartford"
click at [751, 511] on button "Next" at bounding box center [743, 506] width 87 height 26
type textarea "x"
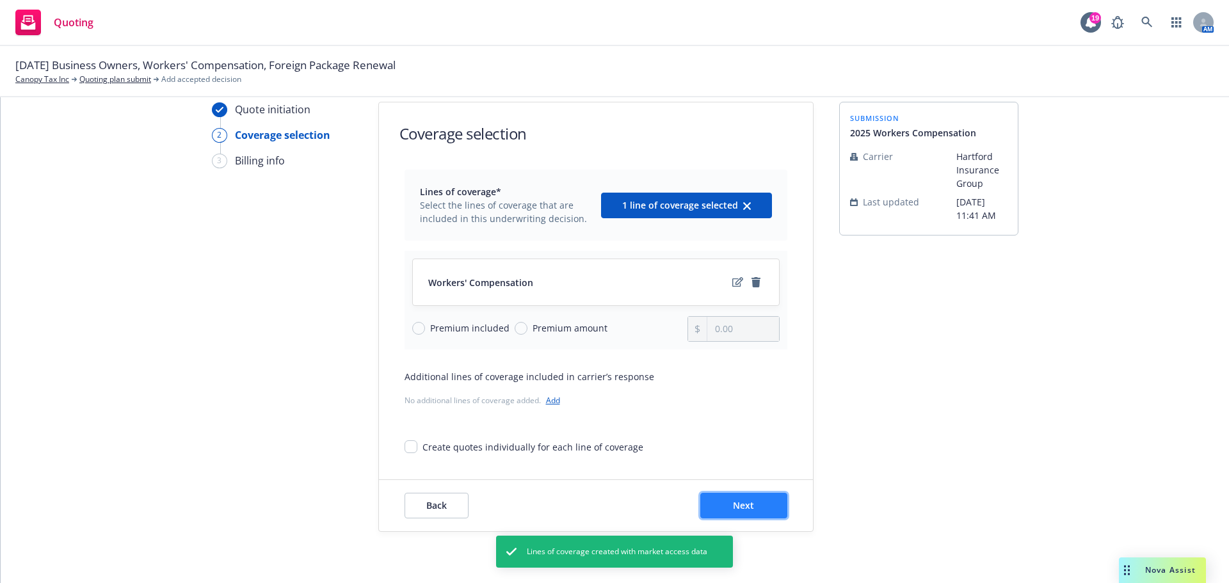
click at [760, 506] on button "Next" at bounding box center [743, 506] width 87 height 26
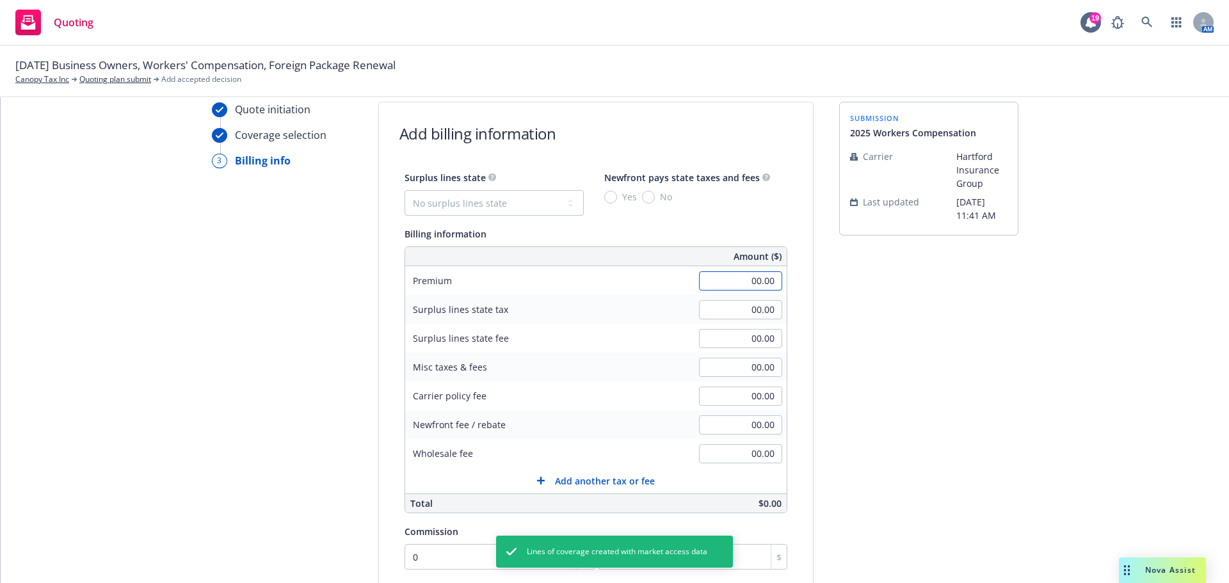
click at [728, 282] on input "00.00" at bounding box center [740, 280] width 83 height 19
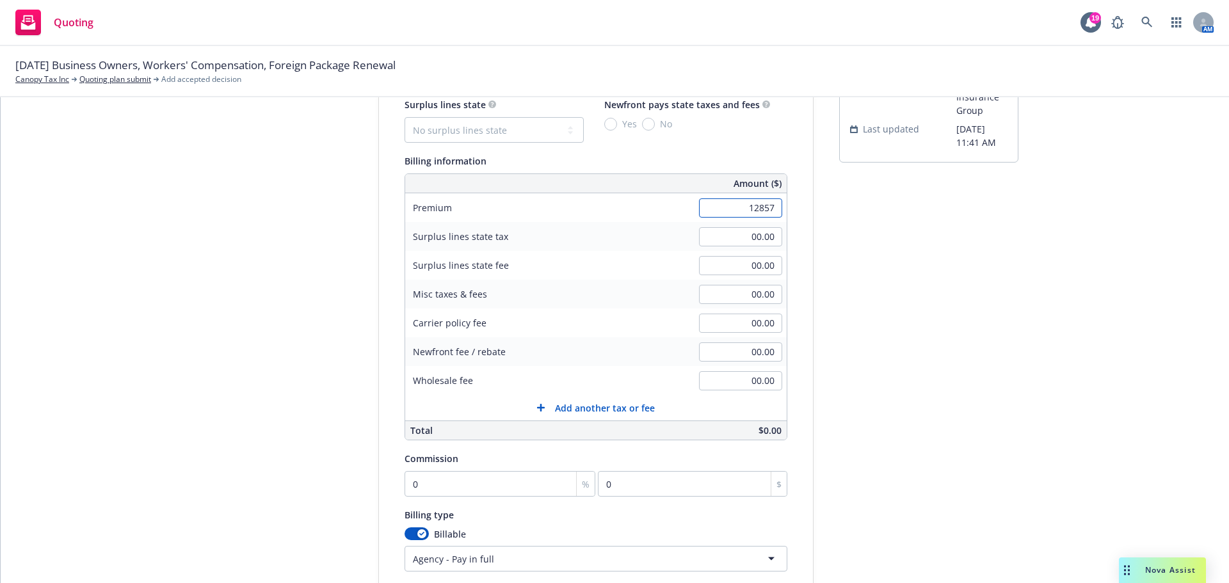
scroll to position [271, 0]
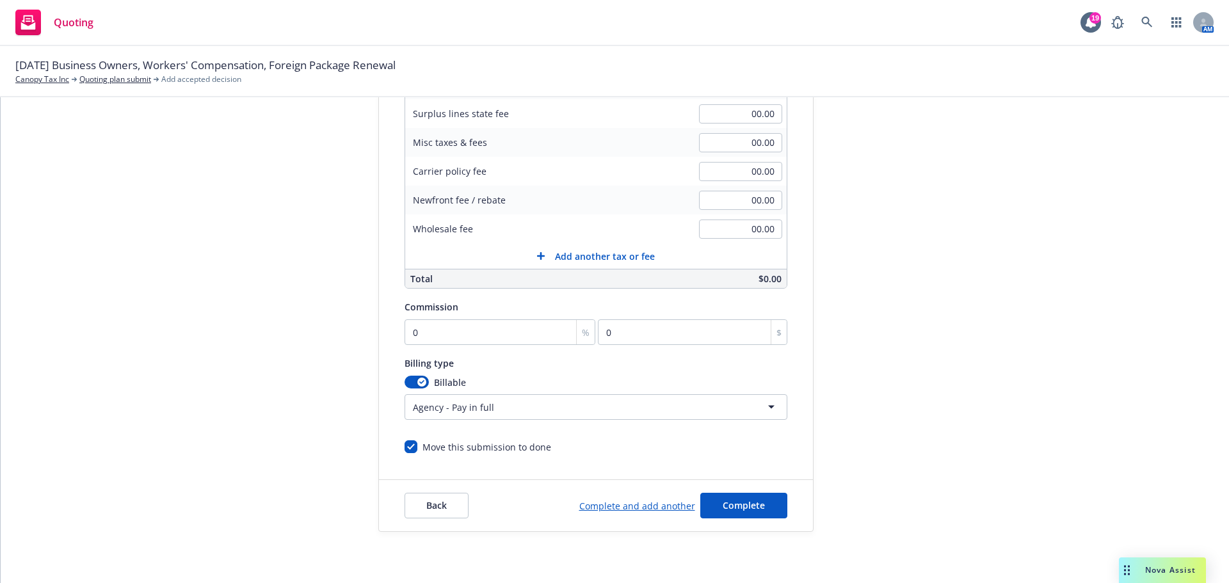
type input "12,857.00"
click at [451, 346] on div "Surplus lines state No surplus lines state Alaska Alabama Arkansas Arizona Cali…" at bounding box center [595, 199] width 383 height 509
click at [418, 339] on input "0" at bounding box center [499, 332] width 191 height 26
type input "3"
type input "385.71"
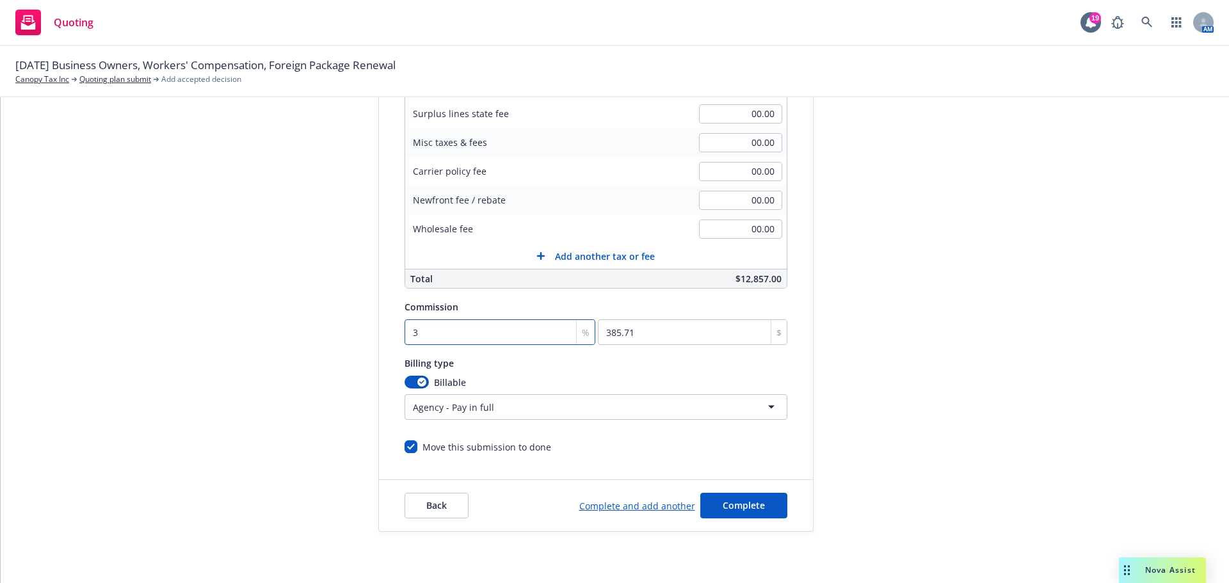
type input "30"
type input "3857.1"
type input "30"
click at [525, 408] on html "Quoting 19 AM 09/20/25 Business Owners, Workers' Compensation, Foreign Package …" at bounding box center [614, 291] width 1229 height 583
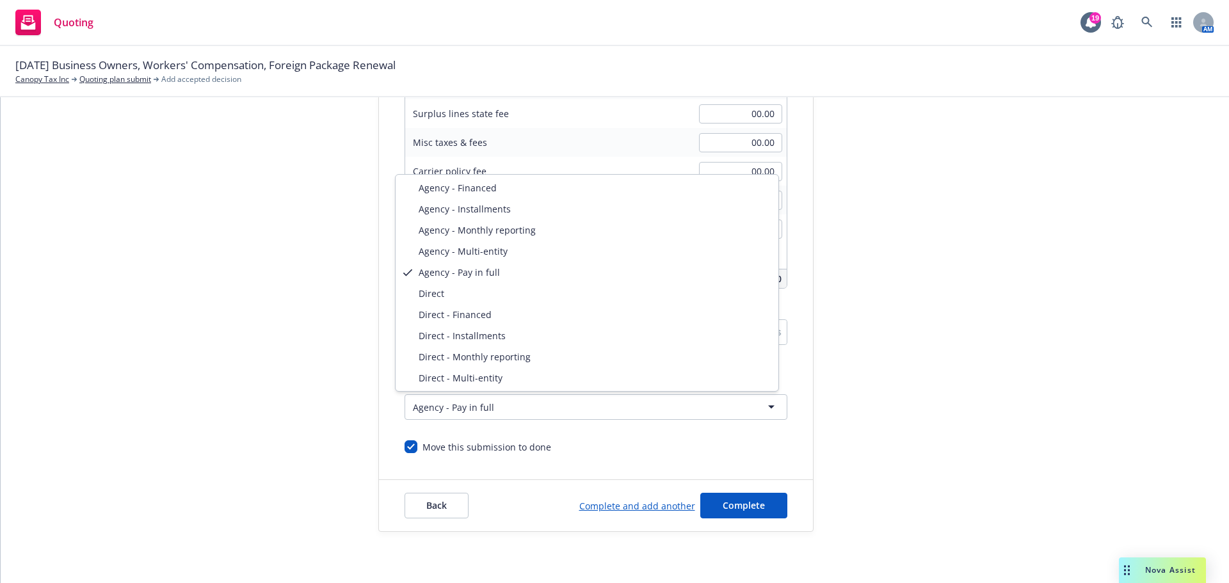
select select "DIRECT"
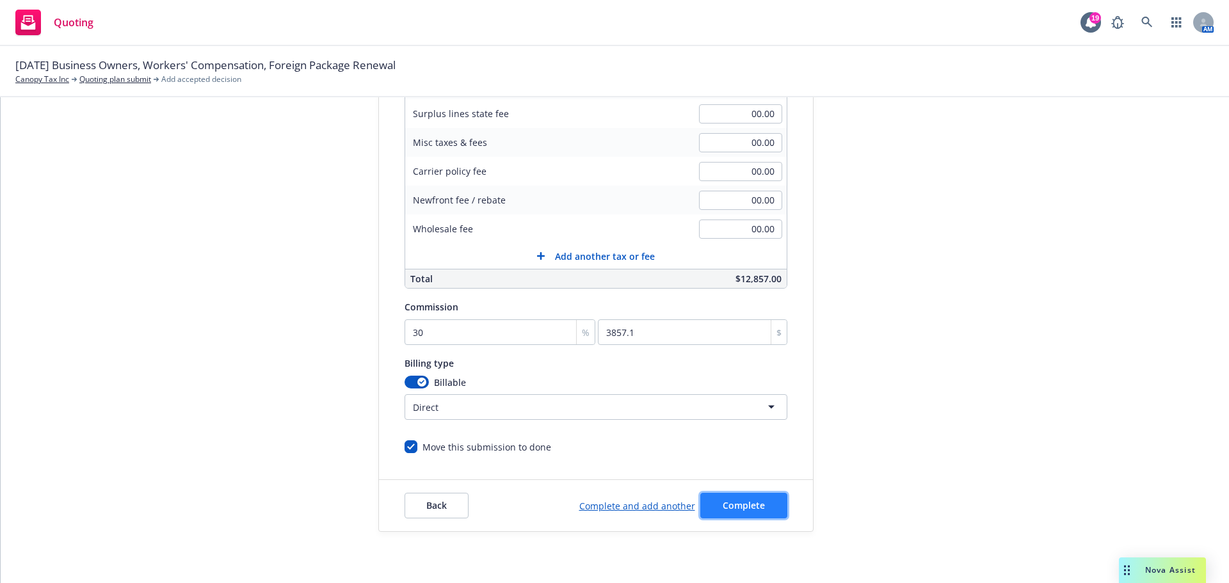
click at [730, 498] on button "Complete" at bounding box center [743, 506] width 87 height 26
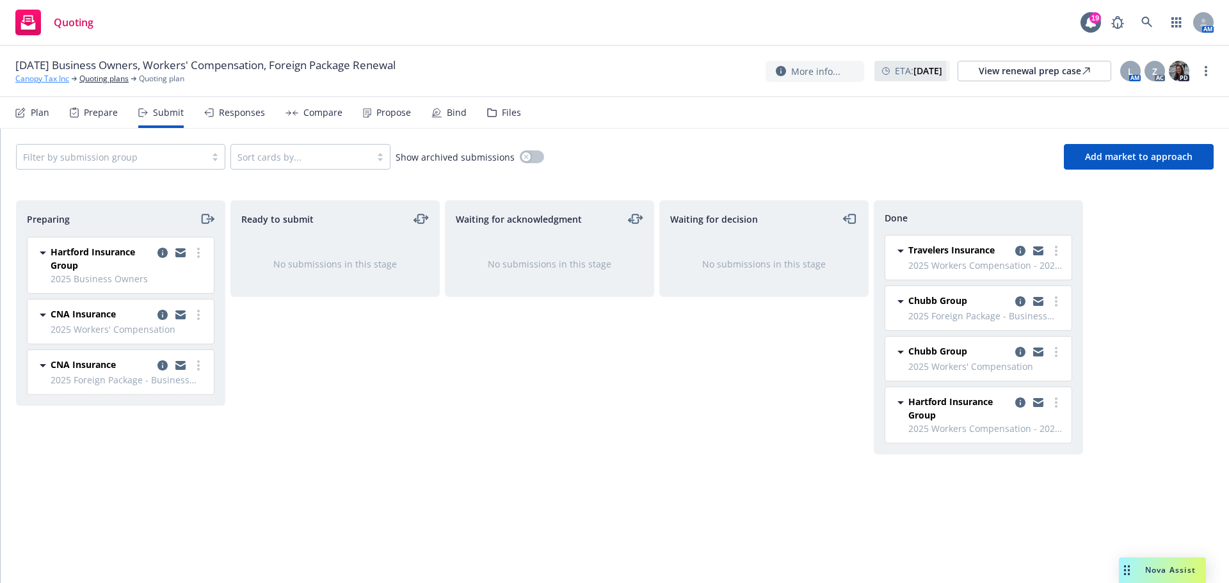
drag, startPoint x: 44, startPoint y: 79, endPoint x: 38, endPoint y: 83, distance: 7.3
click at [43, 79] on link "Canopy Tax Inc" at bounding box center [42, 79] width 54 height 12
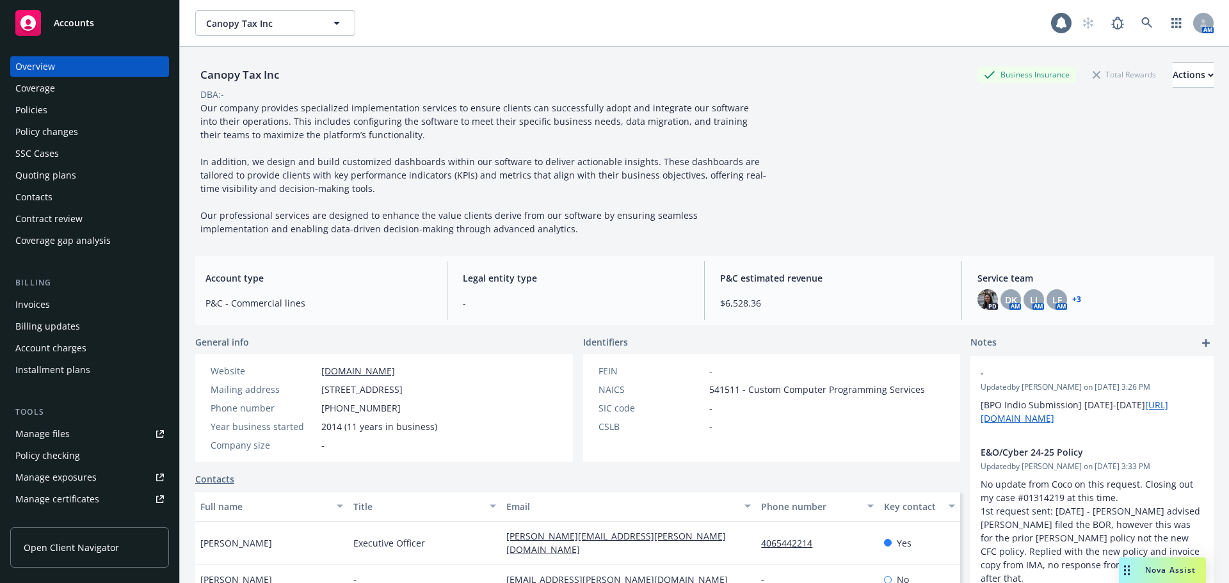
click at [39, 113] on div "Policies" at bounding box center [31, 110] width 32 height 20
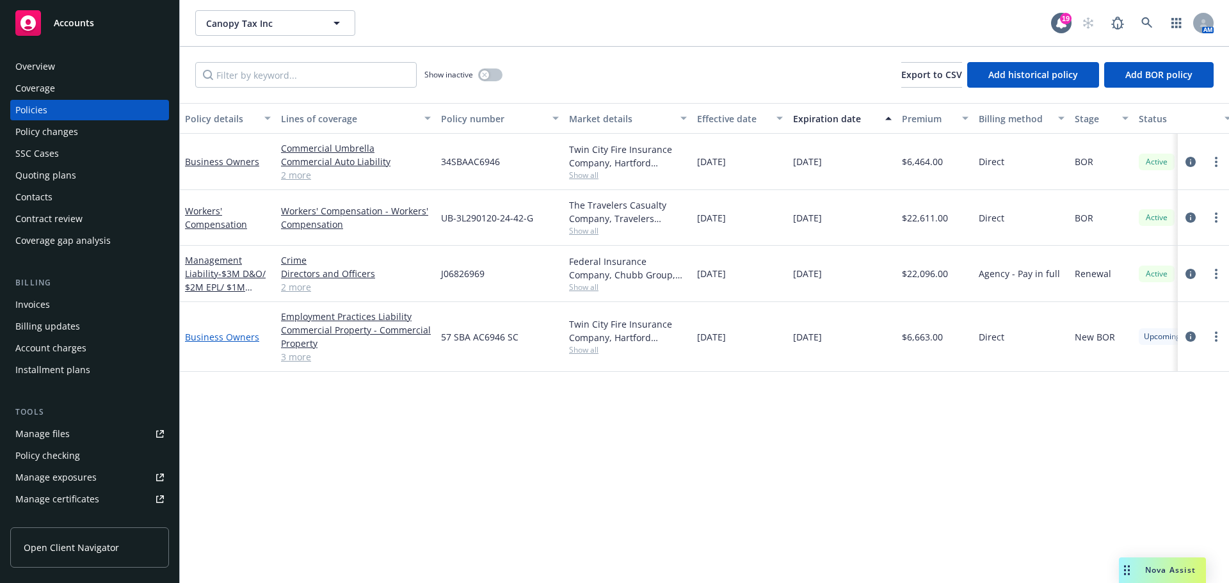
click at [229, 335] on link "Business Owners" at bounding box center [222, 337] width 74 height 12
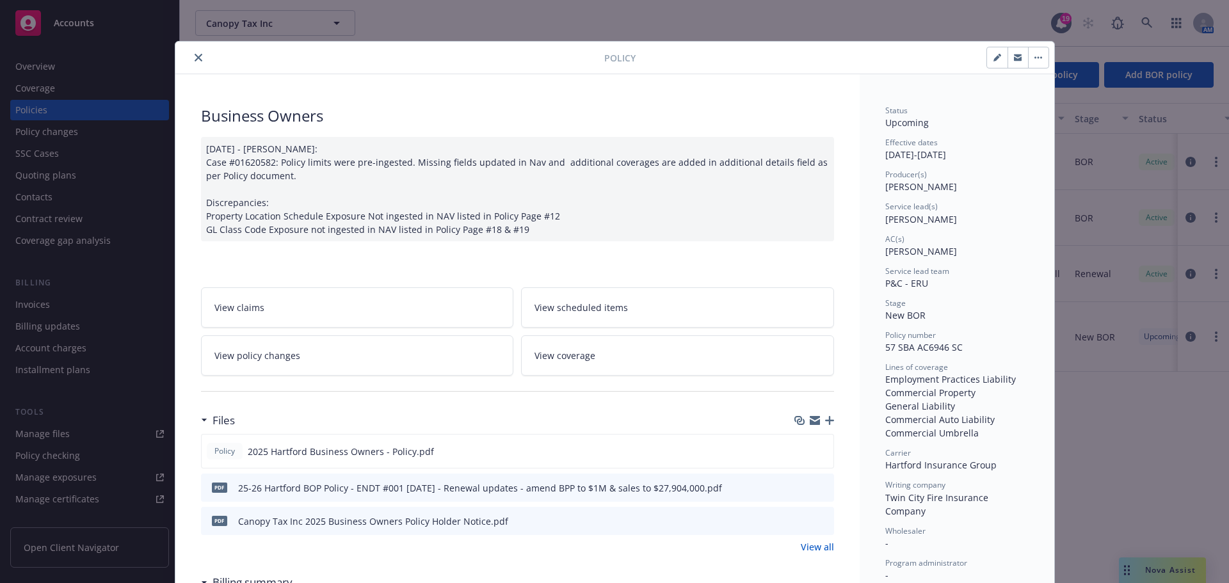
click at [821, 489] on icon "preview file" at bounding box center [822, 486] width 12 height 9
click at [795, 447] on icon "download file" at bounding box center [800, 450] width 10 height 10
